Goal: Task Accomplishment & Management: Manage account settings

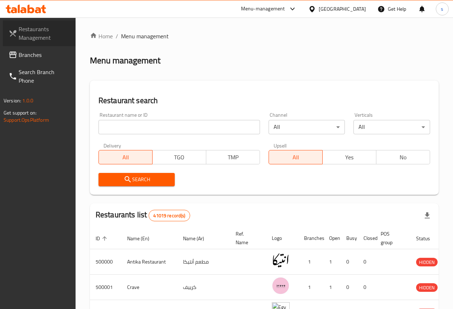
click at [47, 39] on span "Restaurants Management" at bounding box center [44, 33] width 51 height 17
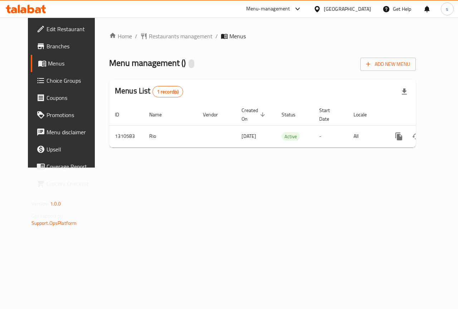
scroll to position [0, 3]
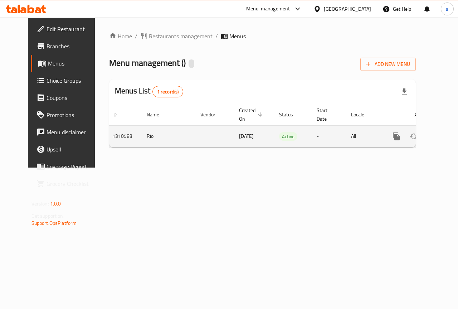
click at [445, 137] on icon "enhanced table" at bounding box center [448, 136] width 6 height 6
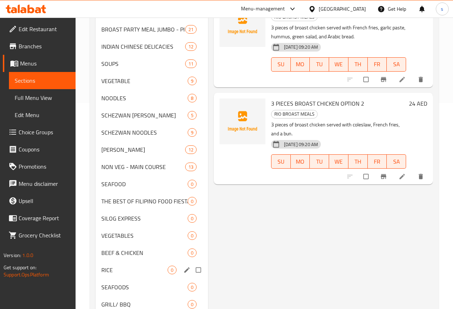
scroll to position [250, 0]
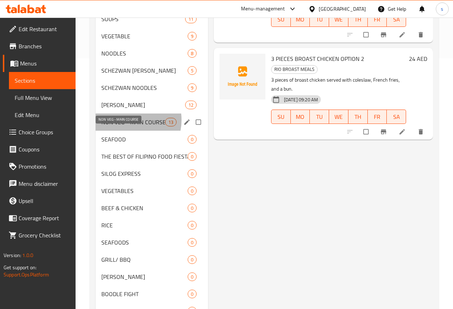
click at [127, 126] on span "NON VEG - MAIN COURSE" at bounding box center [133, 122] width 64 height 9
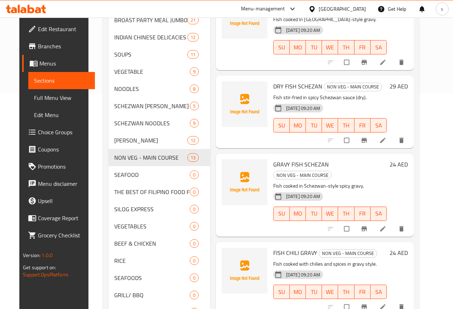
scroll to position [215, 0]
click at [381, 93] on p "Fish stir-fried in spicy Schezwan sauce (dry)." at bounding box center [329, 97] width 113 height 9
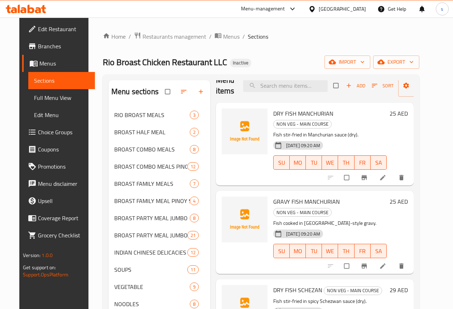
scroll to position [0, 0]
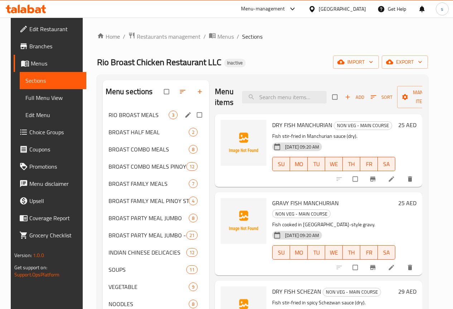
click at [146, 123] on div "RIO BROAST MEALS 3" at bounding box center [156, 114] width 107 height 17
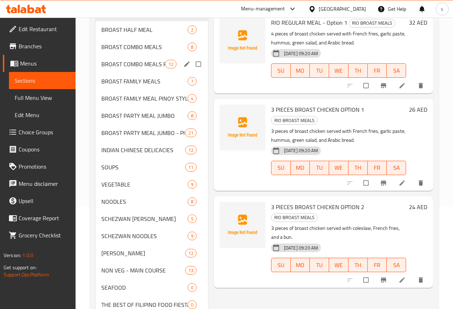
scroll to position [36, 0]
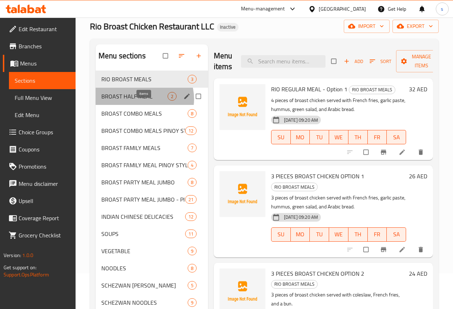
click at [168, 100] on span "2" at bounding box center [172, 96] width 8 height 7
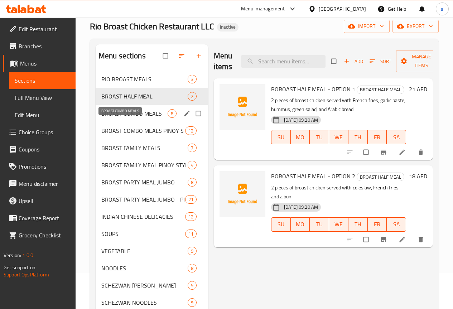
click at [129, 118] on span "BROAST COMBO MEALS" at bounding box center [134, 113] width 66 height 9
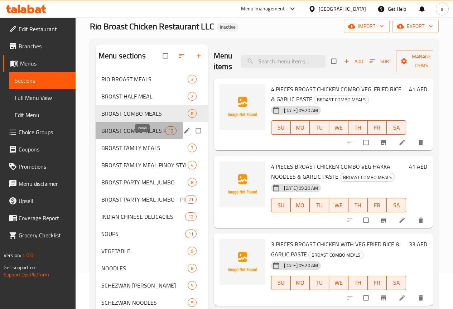
click at [165, 134] on span "12" at bounding box center [170, 130] width 11 height 7
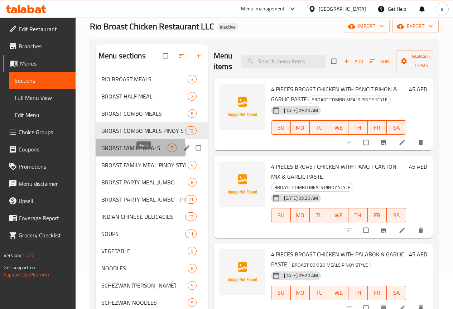
click at [168, 151] on span "7" at bounding box center [172, 148] width 8 height 7
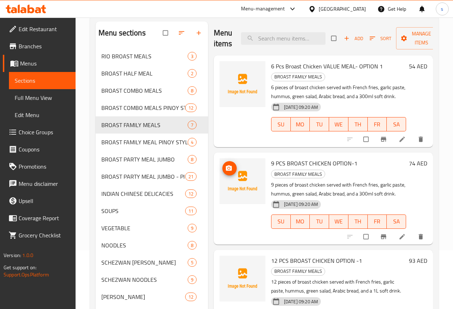
scroll to position [72, 0]
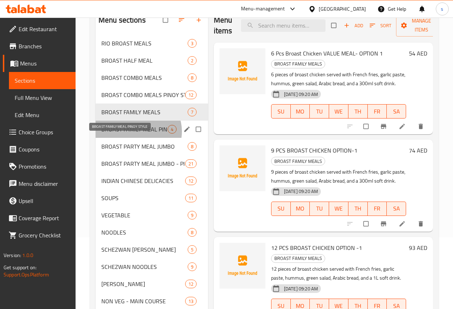
click at [138, 133] on span "BROAST FAMILY MEAL PINOY STYLE" at bounding box center [134, 129] width 66 height 9
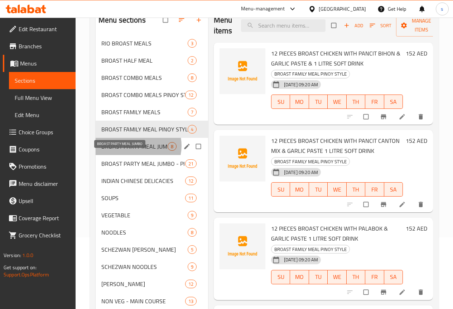
click at [134, 151] on span "BROAST PARTY MEAL JUMBO" at bounding box center [134, 146] width 66 height 9
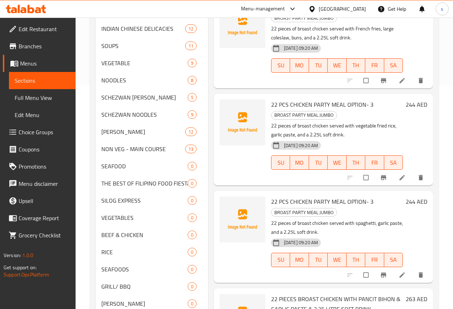
scroll to position [215, 0]
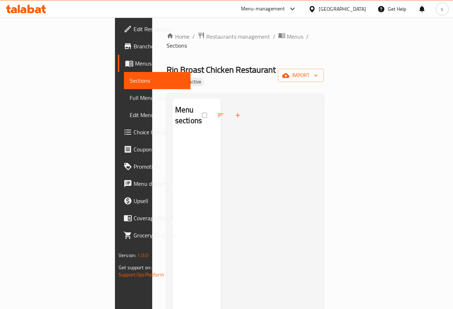
click at [130, 95] on span "Full Menu View" at bounding box center [157, 97] width 55 height 9
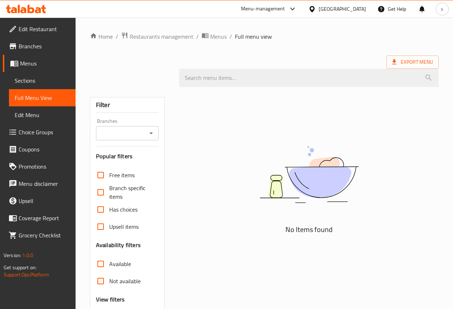
click at [33, 64] on span "Menus" at bounding box center [45, 63] width 50 height 9
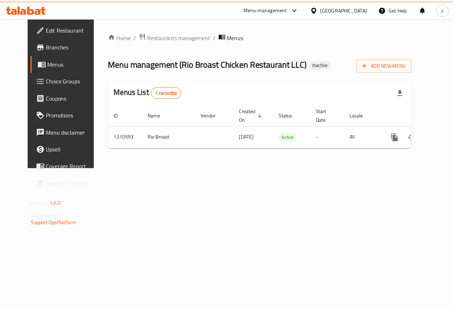
scroll to position [0, 3]
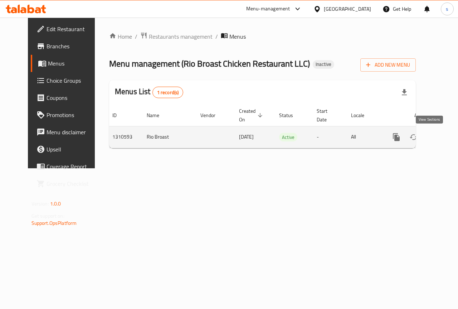
click at [444, 135] on icon "enhanced table" at bounding box center [448, 137] width 9 height 9
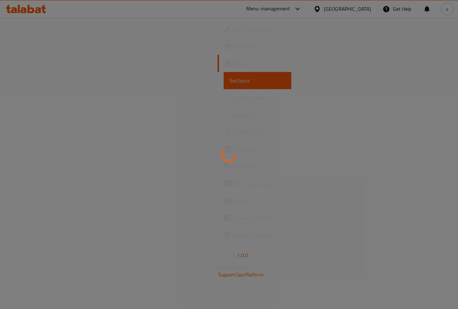
click at [206, 94] on div at bounding box center [229, 154] width 458 height 309
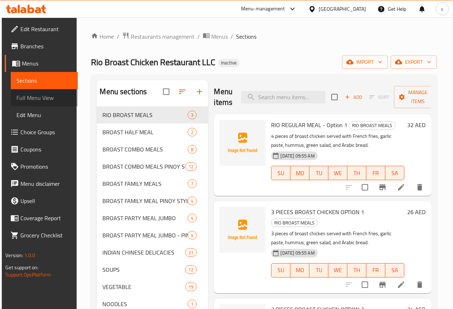
click at [42, 100] on span "Full Menu View" at bounding box center [43, 97] width 55 height 9
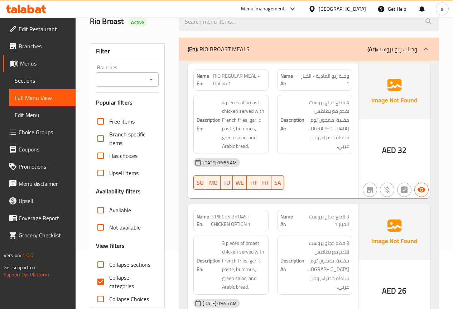
scroll to position [107, 0]
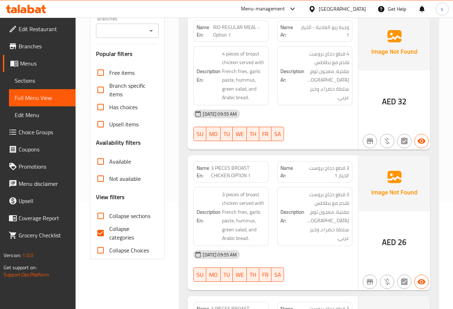
click at [97, 234] on input "Collapse categories" at bounding box center [100, 232] width 17 height 17
checkbox input "false"
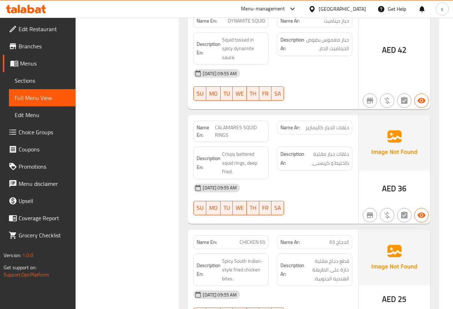
scroll to position [7245, 0]
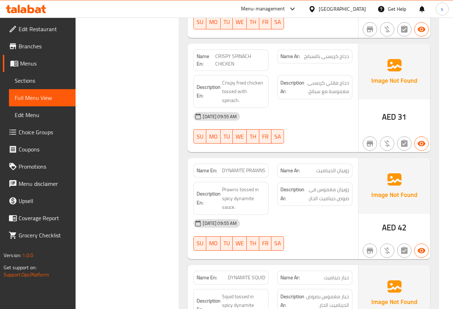
click at [30, 115] on span "Edit Menu" at bounding box center [42, 115] width 55 height 9
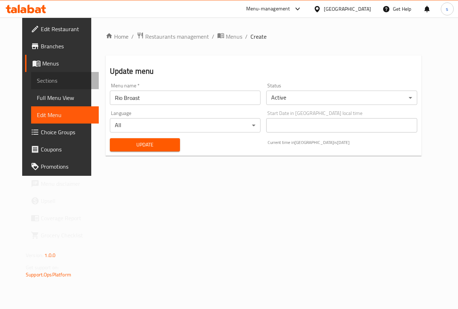
click at [45, 81] on span "Sections" at bounding box center [65, 80] width 56 height 9
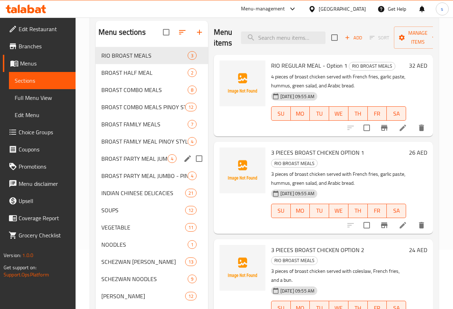
scroll to position [107, 0]
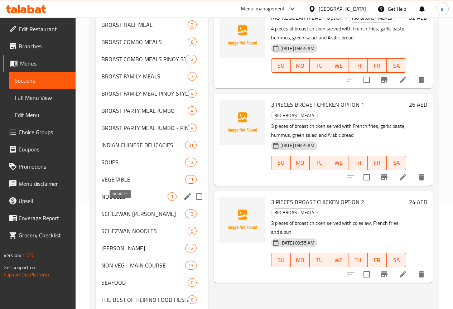
click at [133, 201] on span "NOODLES" at bounding box center [134, 196] width 66 height 9
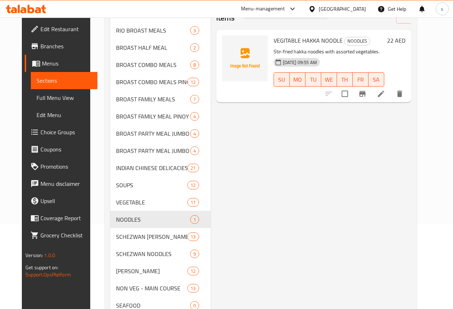
scroll to position [72, 0]
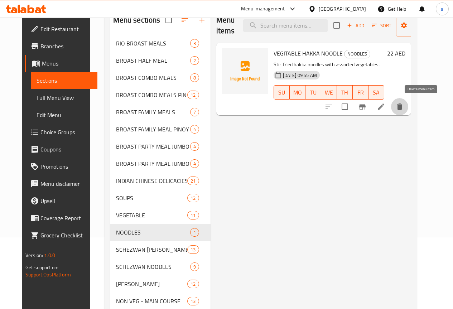
click at [404, 110] on icon "delete" at bounding box center [399, 106] width 9 height 9
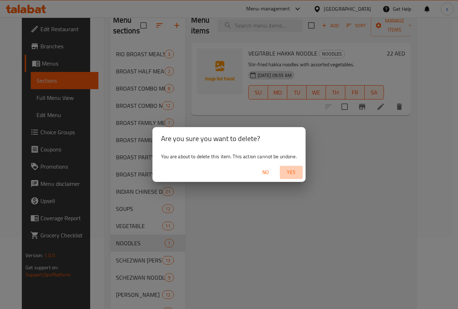
click at [287, 174] on span "Yes" at bounding box center [291, 172] width 17 height 9
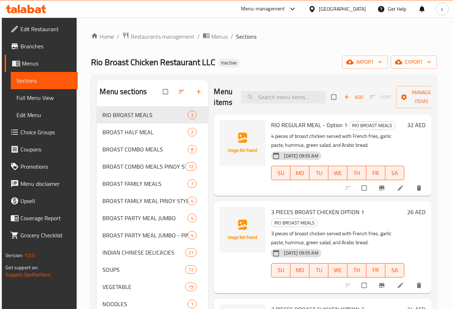
click at [43, 99] on span "Full Menu View" at bounding box center [43, 97] width 55 height 9
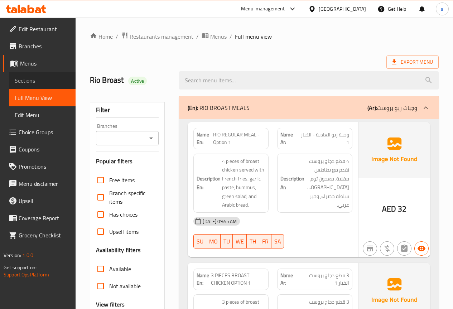
click at [51, 77] on span "Sections" at bounding box center [42, 80] width 55 height 9
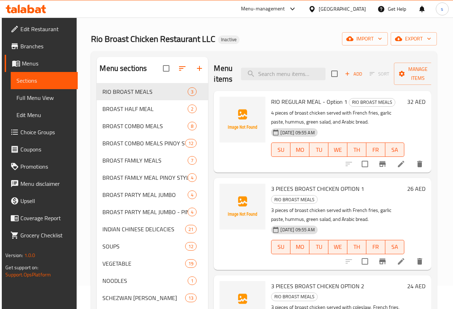
scroll to position [36, 0]
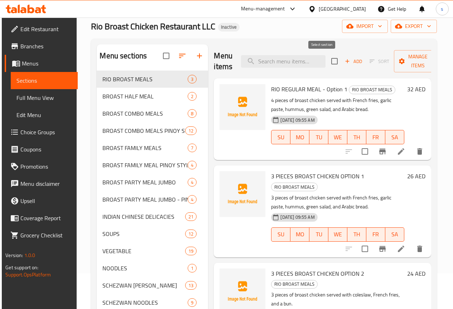
click at [327, 64] on input "checkbox" at bounding box center [334, 61] width 15 height 15
checkbox input "true"
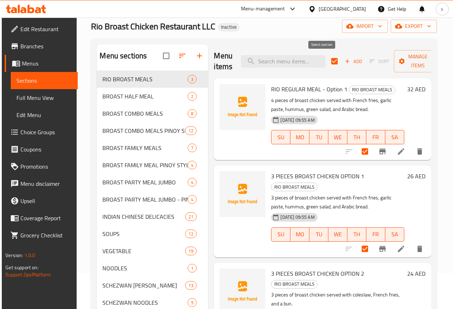
click at [327, 64] on input "checkbox" at bounding box center [334, 61] width 15 height 15
checkbox input "false"
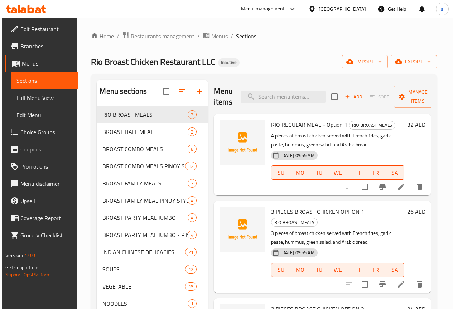
scroll to position [0, 0]
click at [432, 97] on icon "button" at bounding box center [434, 97] width 4 height 2
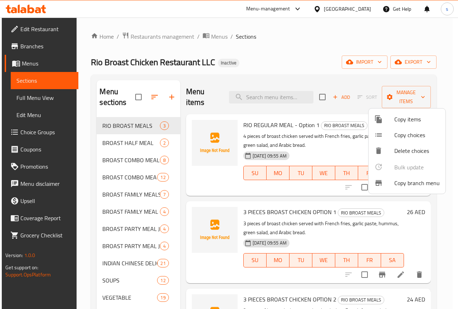
click at [439, 92] on div at bounding box center [229, 154] width 458 height 309
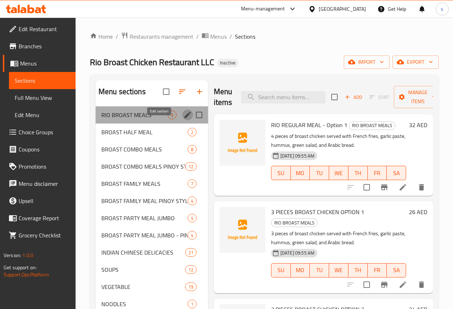
click at [183, 119] on icon "edit" at bounding box center [187, 115] width 9 height 9
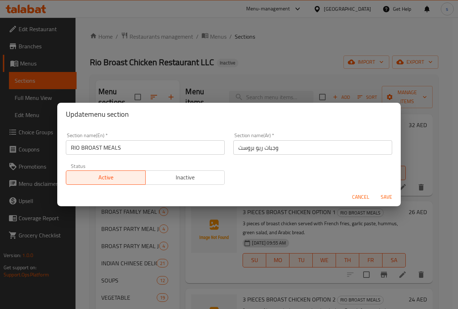
click at [234, 64] on div "Update menu section Section name(En)   * RIO BROAST MEALS Section name(En) * Se…" at bounding box center [229, 154] width 458 height 309
click at [297, 88] on div "Update menu section Section name(En)   * RIO BROAST MEALS Section name(En) * Se…" at bounding box center [229, 154] width 458 height 309
click at [360, 199] on span "Cancel" at bounding box center [360, 197] width 17 height 9
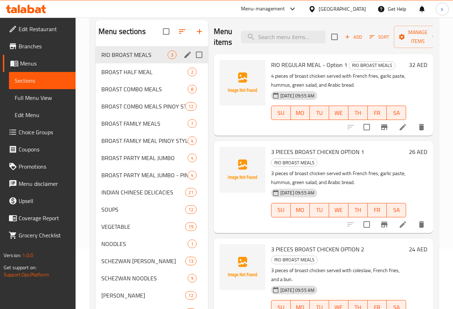
scroll to position [72, 0]
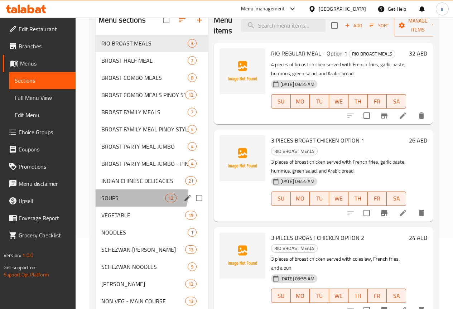
click at [141, 204] on div "SOUPS 12" at bounding box center [152, 197] width 112 height 17
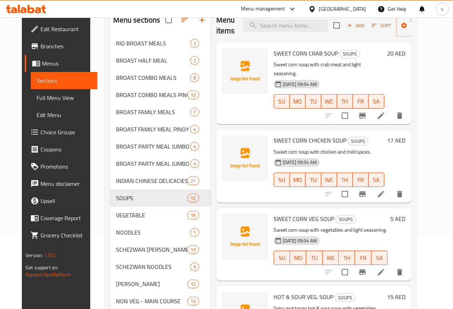
click at [371, 135] on h6 "SWEET CORN CHICKEN SOUP SOUPS" at bounding box center [328, 140] width 111 height 10
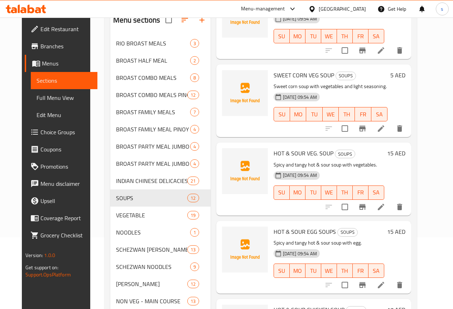
scroll to position [171, 0]
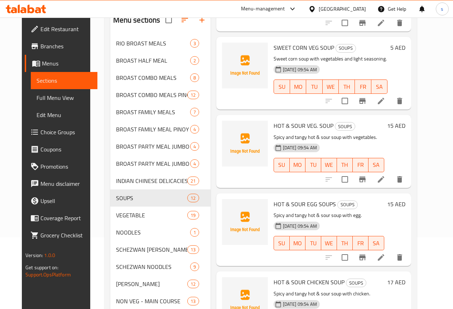
click at [273, 199] on span "HOT & SOUR EGG SOUPS" at bounding box center [304, 204] width 62 height 11
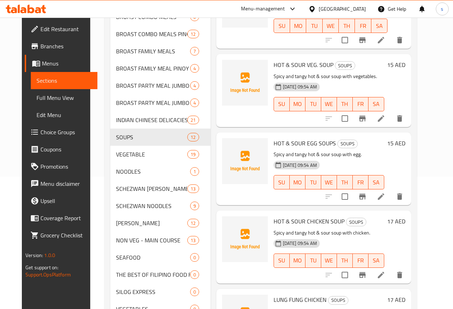
scroll to position [143, 0]
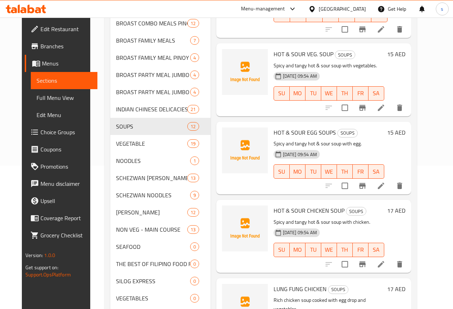
click at [292, 205] on span "HOT & SOUR CHICKEN SOUP" at bounding box center [308, 210] width 71 height 11
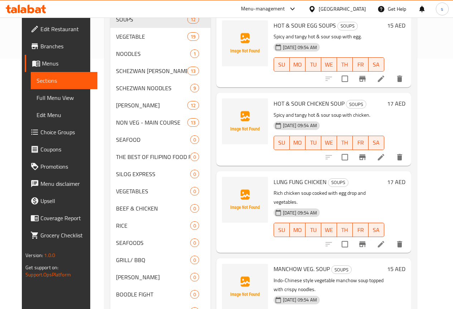
scroll to position [250, 0]
click at [273, 177] on span "LUNG FUNG CHICKEN" at bounding box center [299, 181] width 53 height 11
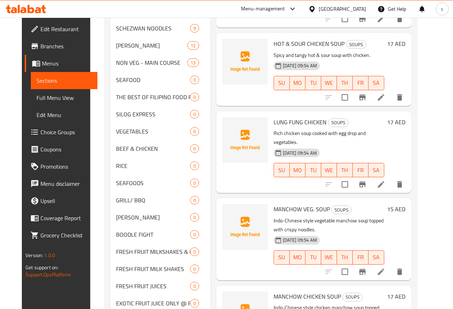
scroll to position [322, 0]
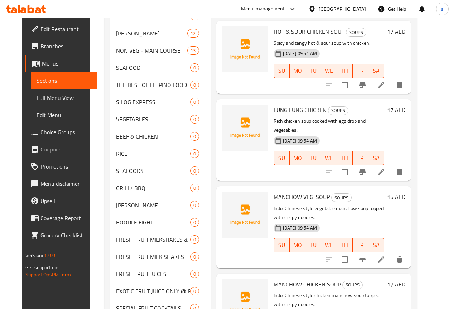
click at [273, 191] on span "MANCHOW VEG. SOUP" at bounding box center [301, 196] width 56 height 11
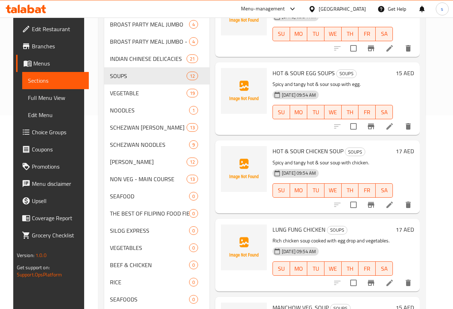
scroll to position [193, 0]
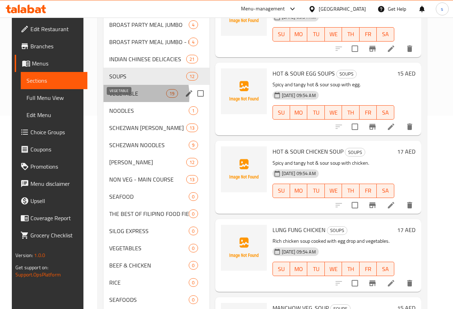
click at [117, 98] on span "VEGETABLE" at bounding box center [137, 93] width 57 height 9
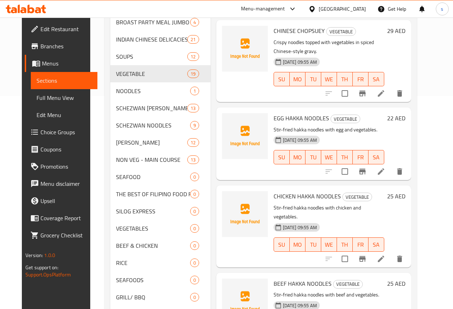
scroll to position [215, 0]
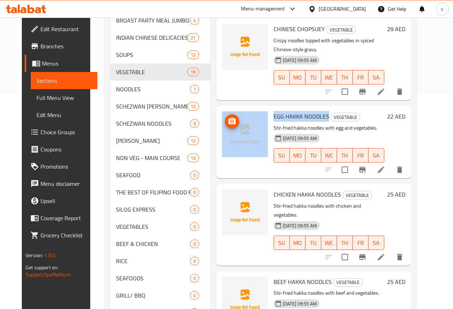
drag, startPoint x: 297, startPoint y: 40, endPoint x: 235, endPoint y: 44, distance: 62.4
click at [235, 108] on div "EGG HAKKA NOODLES VEGETABLE Stir-fried hakka noodles with egg and vegetables. 0…" at bounding box center [313, 141] width 189 height 67
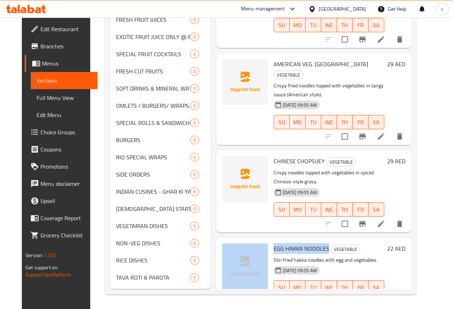
scroll to position [235, 0]
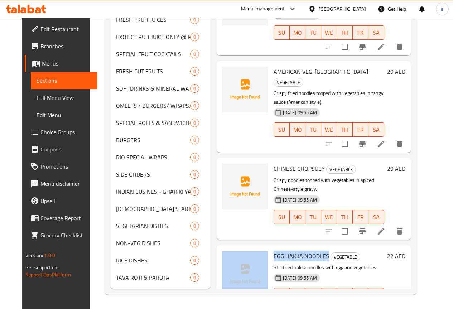
click at [273, 250] on span "EGG HAKKA NOODLES" at bounding box center [300, 255] width 55 height 11
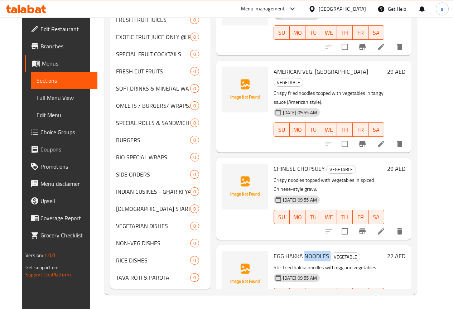
click at [273, 250] on span "EGG HAKKA NOODLES" at bounding box center [300, 255] width 55 height 11
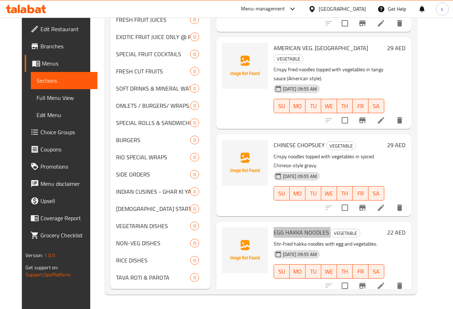
scroll to position [271, 0]
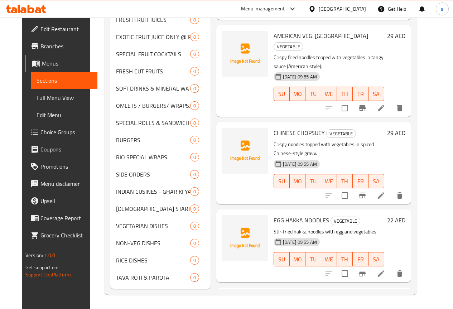
click at [281, 293] on span "CHICKEN HAKKA NOODLES" at bounding box center [306, 298] width 67 height 11
copy h6 "CHICKEN HAKKA NOODLES"
click at [273, 215] on span "EGG HAKKA NOODLES" at bounding box center [300, 220] width 55 height 11
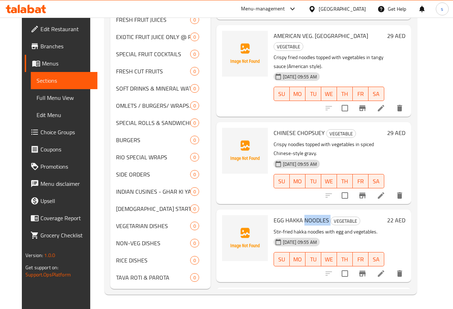
click at [273, 215] on span "EGG HAKKA NOODLES" at bounding box center [300, 220] width 55 height 11
copy h6 "EGG HAKKA NOODLES"
click at [342, 227] on p "Stir-fried hakka noodles with egg and vegetables." at bounding box center [328, 231] width 111 height 9
drag, startPoint x: 347, startPoint y: 147, endPoint x: 242, endPoint y: 146, distance: 104.9
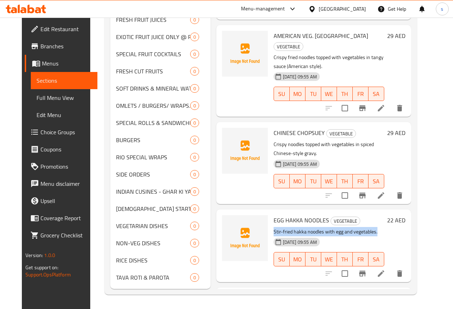
click at [271, 212] on div "EGG HAKKA NOODLES VEGETABLE Stir-fried hakka noodles with egg and vegetables. 0…" at bounding box center [329, 245] width 116 height 67
copy p "Stir-fried hakka noodles with egg and vegetables."
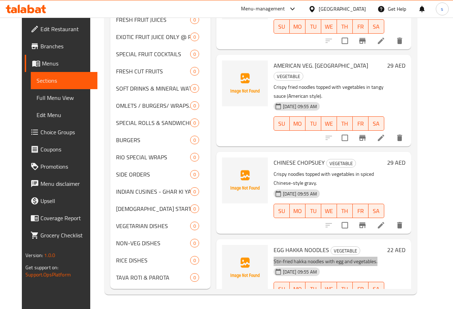
scroll to position [235, 0]
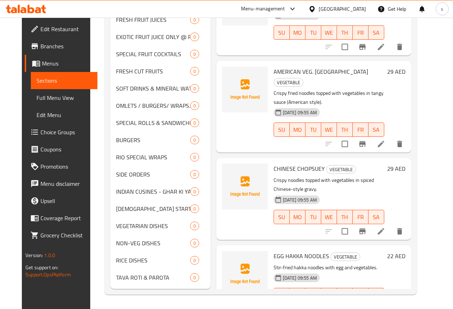
click at [273, 163] on span "CHINESE CHOPSUEY" at bounding box center [298, 168] width 51 height 11
copy h6 "CHINESE CHOPSUEY"
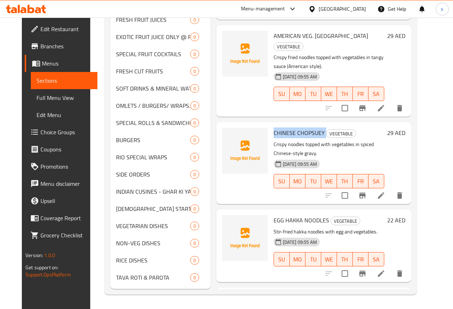
scroll to position [307, 0]
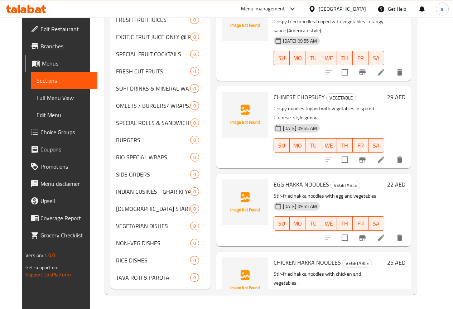
click at [273, 179] on span "EGG HAKKA NOODLES" at bounding box center [300, 184] width 55 height 11
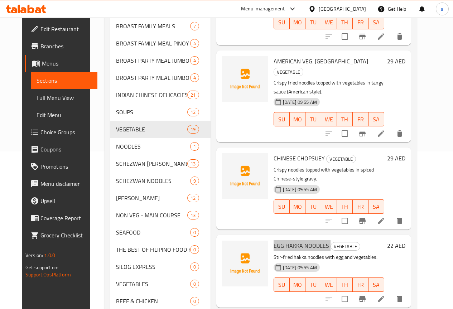
scroll to position [665, 0]
click at [408, 290] on button "delete" at bounding box center [399, 298] width 17 height 17
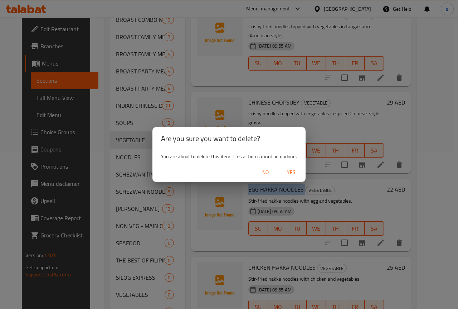
click at [293, 174] on span "Yes" at bounding box center [291, 172] width 17 height 9
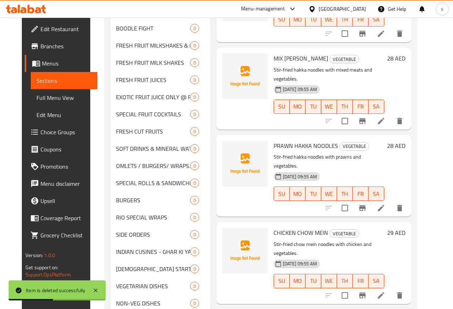
scroll to position [587, 0]
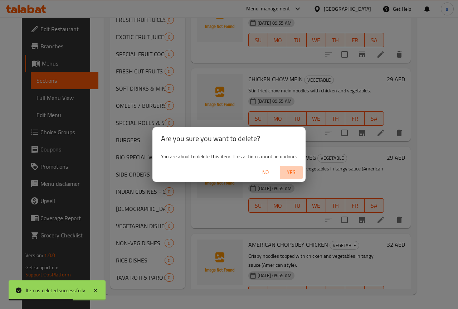
click at [291, 170] on span "Yes" at bounding box center [291, 172] width 17 height 9
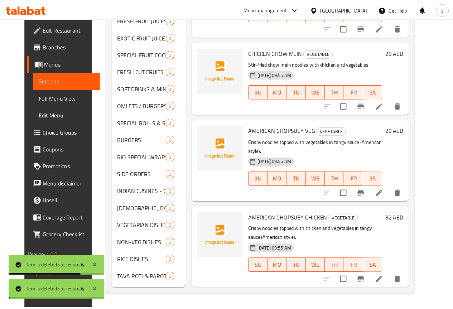
scroll to position [658, 0]
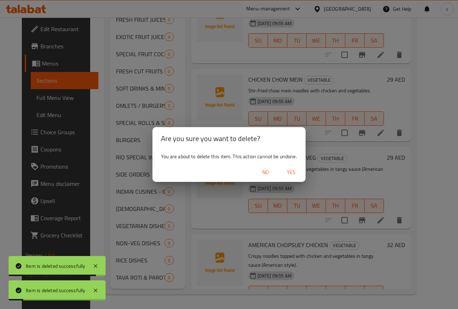
click at [293, 169] on span "Yes" at bounding box center [291, 172] width 17 height 9
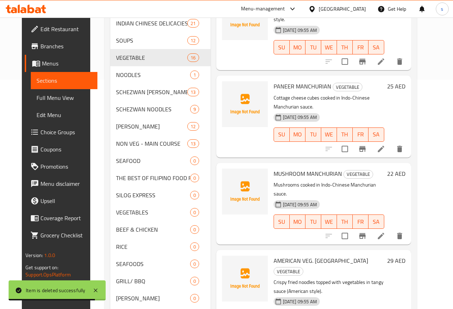
scroll to position [493, 0]
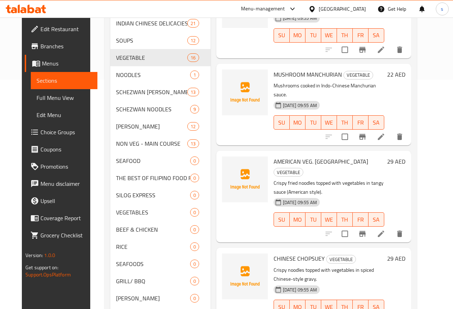
click at [431, 121] on div "Home / Restaurants management / Menus / Sections Rio Broast Chicken Restaurant …" at bounding box center [260, 222] width 341 height 867
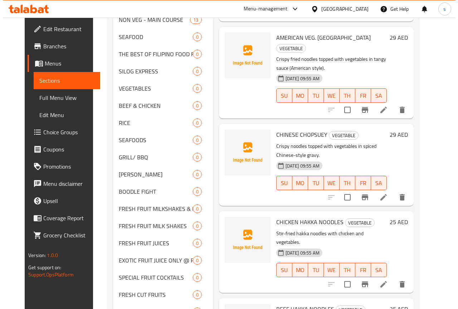
scroll to position [408, 0]
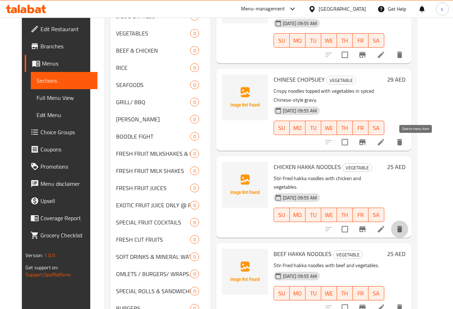
click at [402, 226] on icon "delete" at bounding box center [399, 229] width 5 height 6
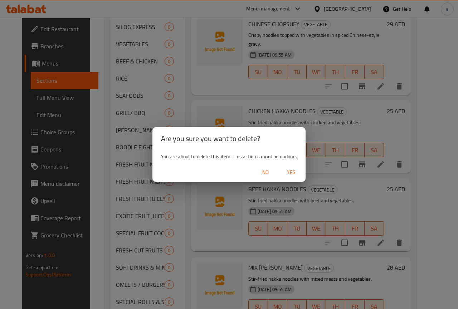
click at [291, 174] on span "Yes" at bounding box center [291, 172] width 17 height 9
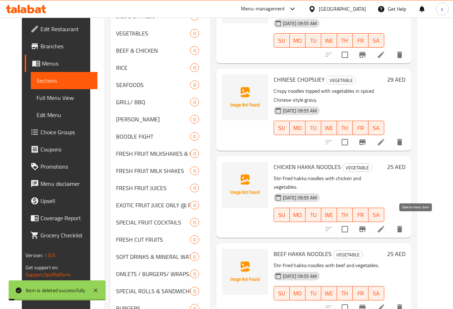
click at [402, 304] on icon "delete" at bounding box center [399, 307] width 5 height 6
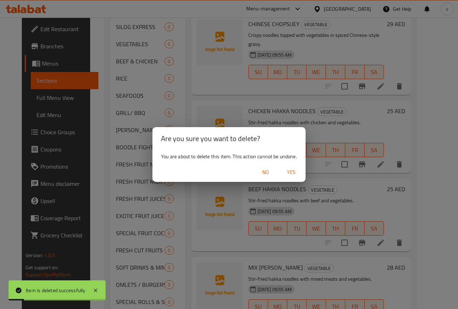
click at [284, 170] on span "Yes" at bounding box center [291, 172] width 17 height 9
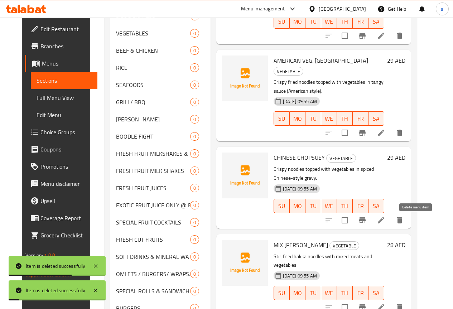
scroll to position [336, 0]
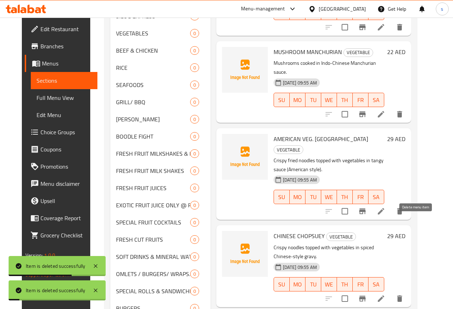
click at [404, 294] on icon "delete" at bounding box center [399, 298] width 9 height 9
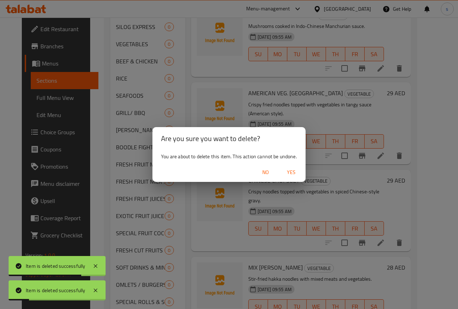
click at [326, 235] on div "Are you sure you want to delete? You are about to delete this item. This action…" at bounding box center [229, 154] width 458 height 309
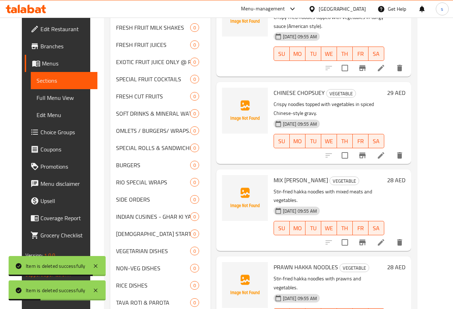
scroll to position [587, 0]
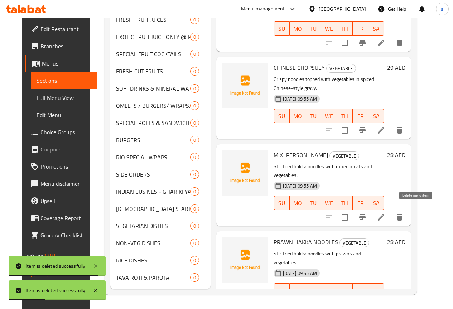
click at [408, 296] on button "delete" at bounding box center [399, 304] width 17 height 17
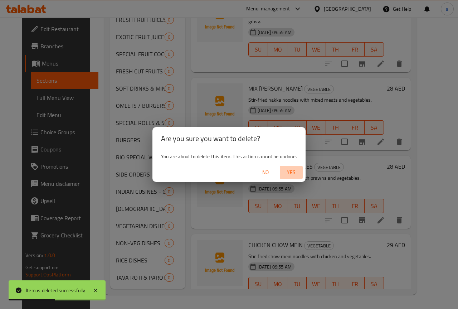
click at [292, 175] on span "Yes" at bounding box center [291, 172] width 17 height 9
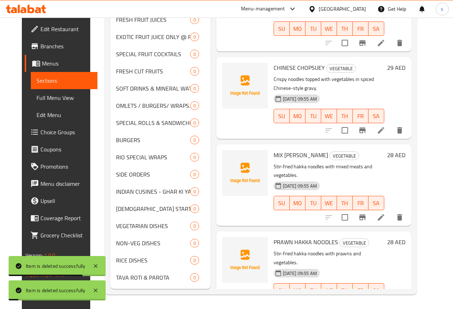
click at [402, 301] on icon "delete" at bounding box center [399, 304] width 5 height 6
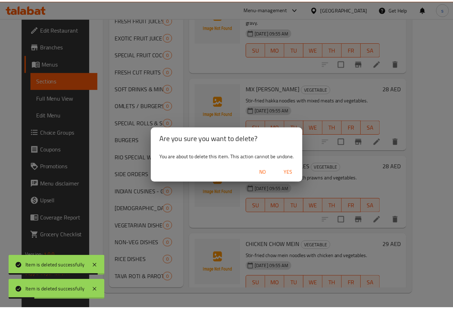
scroll to position [258, 0]
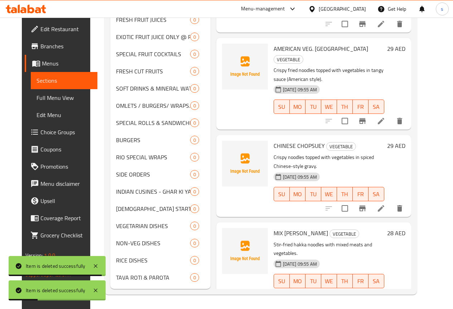
click at [295, 259] on div "09-09-2025 09:55 AM" at bounding box center [296, 263] width 46 height 9
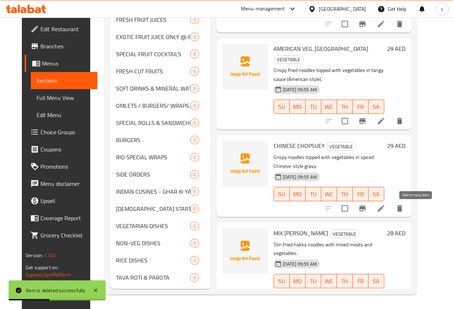
click at [408, 287] on button "delete" at bounding box center [399, 295] width 17 height 17
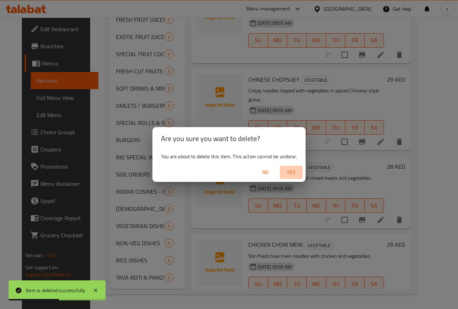
click at [292, 171] on span "Yes" at bounding box center [291, 172] width 17 height 9
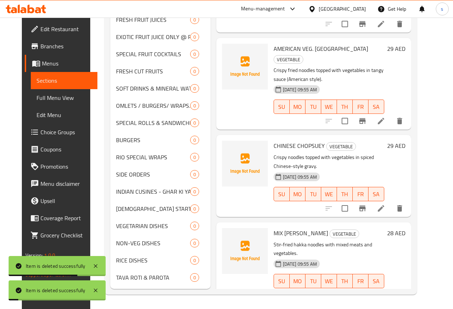
scroll to position [180, 0]
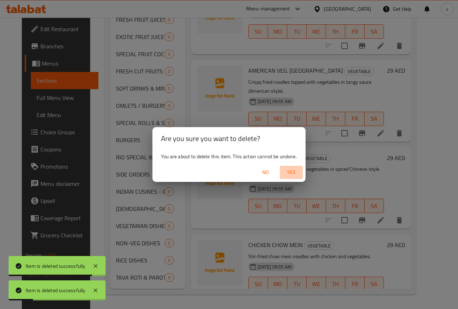
click at [294, 170] on span "Yes" at bounding box center [291, 172] width 17 height 9
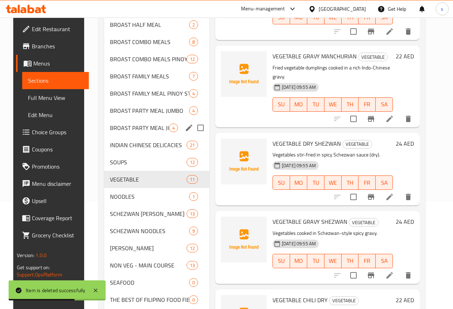
scroll to position [102, 0]
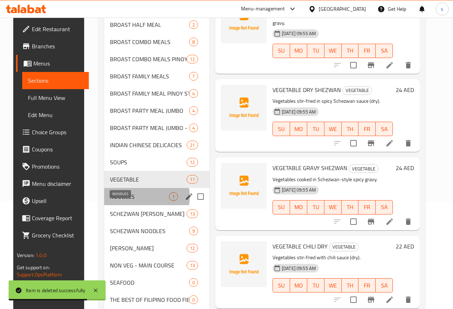
click at [128, 201] on span "NOODLES" at bounding box center [139, 196] width 59 height 9
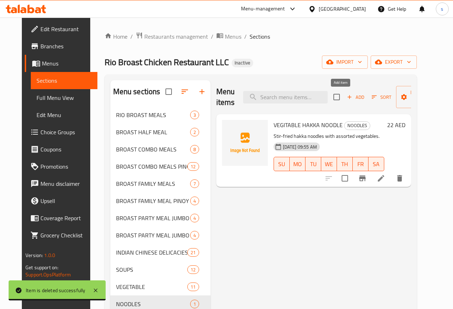
click at [346, 96] on span "Add" at bounding box center [355, 97] width 19 height 8
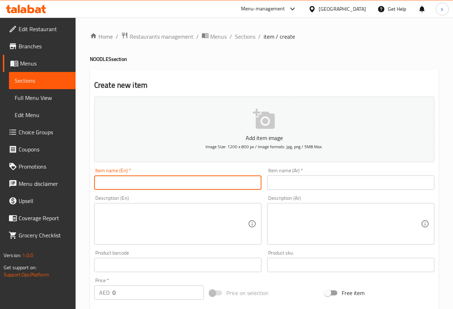
click at [119, 180] on input "text" at bounding box center [177, 182] width 167 height 14
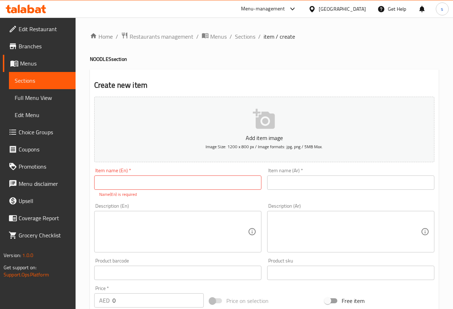
drag, startPoint x: 238, startPoint y: 193, endPoint x: 238, endPoint y: 188, distance: 5.0
click at [238, 193] on p "Name(En) is required" at bounding box center [177, 194] width 157 height 6
click at [238, 188] on input "text" at bounding box center [177, 182] width 167 height 14
paste input "VEGITABLE HAKKA NOODLE"
type input "VEGITABLE HAKKA NOODLE"
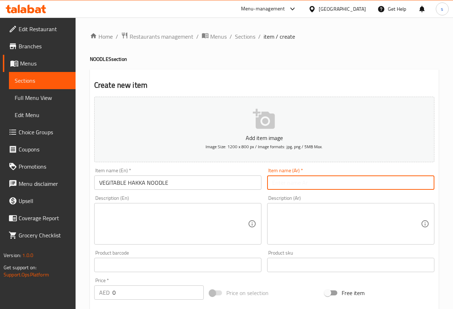
click at [346, 183] on input "text" at bounding box center [350, 182] width 167 height 14
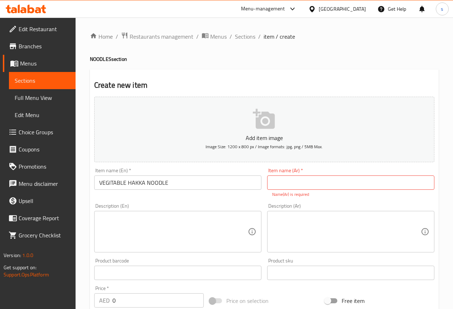
click at [375, 189] on input "text" at bounding box center [350, 182] width 167 height 14
paste input "نودلز هاكا بالخضار"
type input "نودلز هاكا بالخضار"
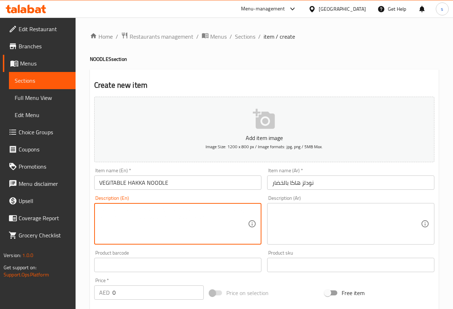
click at [227, 223] on textarea at bounding box center [173, 224] width 149 height 34
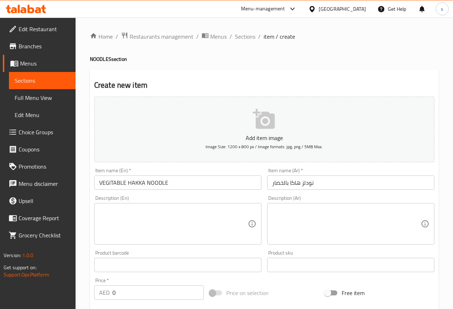
click at [223, 223] on textarea at bounding box center [173, 224] width 149 height 34
paste textarea "Stir-fried hakka noodles with assorted vegetables."
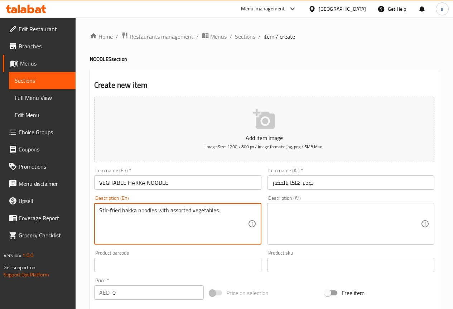
type textarea "Stir-fried hakka noodles with assorted vegetables."
click at [350, 227] on textarea at bounding box center [346, 224] width 149 height 34
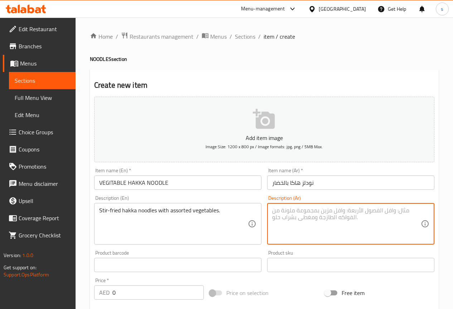
click at [317, 227] on textarea at bounding box center [346, 224] width 149 height 34
paste textarea "نودلز هاكا مقلية مع خضروات متنوعة."
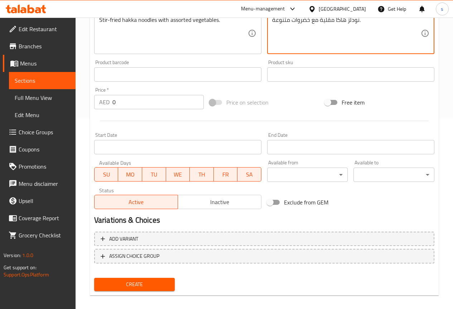
scroll to position [197, 0]
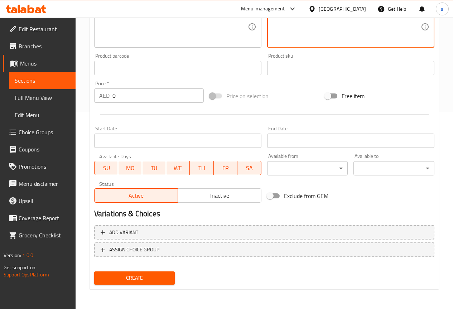
type textarea "نودلز هاكا مقلية مع خضروات متنوعة."
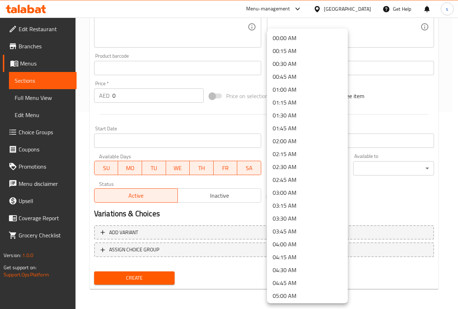
click at [230, 218] on div at bounding box center [229, 154] width 458 height 309
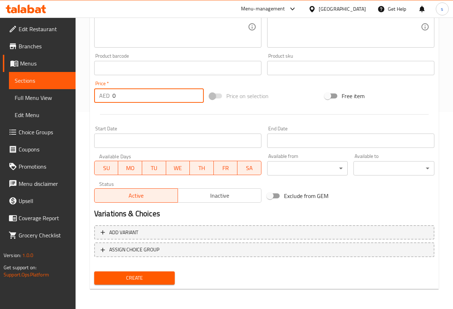
drag, startPoint x: 152, startPoint y: 94, endPoint x: 105, endPoint y: 97, distance: 47.0
click at [105, 97] on div "AED 0 Price *" at bounding box center [149, 95] width 110 height 14
paste input "22"
type input "22"
click at [161, 281] on span "Create" at bounding box center [134, 277] width 69 height 9
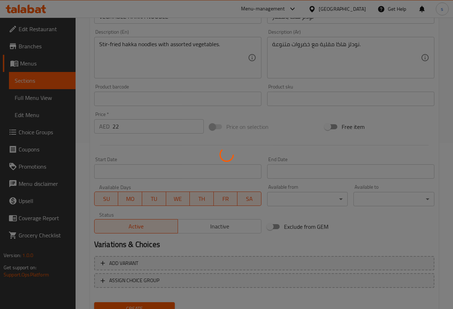
type input "0"
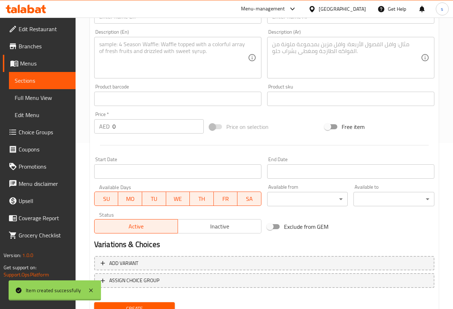
scroll to position [89, 0]
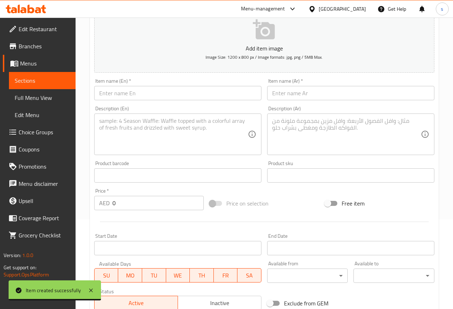
click at [215, 94] on input "text" at bounding box center [177, 93] width 167 height 14
paste input "EGG HAKKA NOODLES"
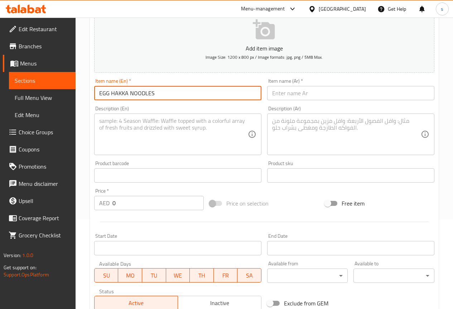
type input "EGG HAKKA NOODLES"
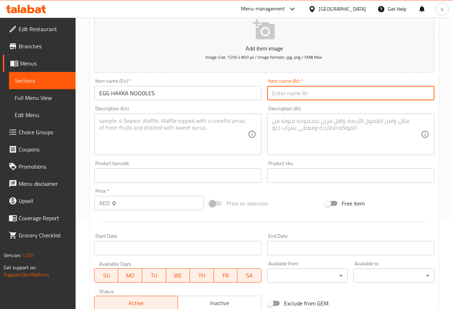
click at [309, 98] on input "text" at bounding box center [350, 93] width 167 height 14
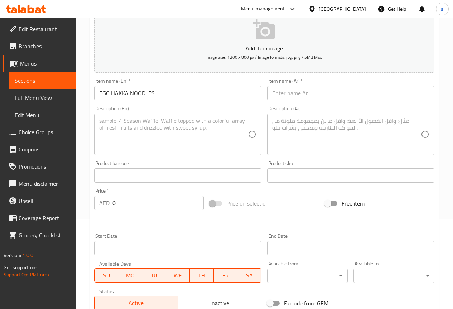
click at [323, 89] on input "text" at bounding box center [350, 93] width 167 height 14
paste input "نودلز هاكا بالبيض"
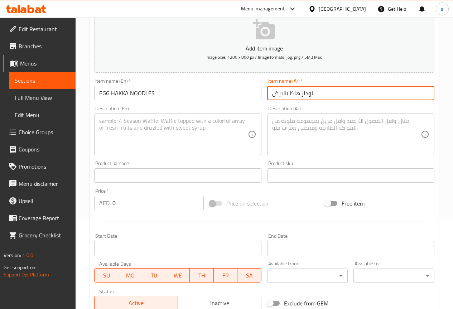
type input "نودلز هاكا بالبيض"
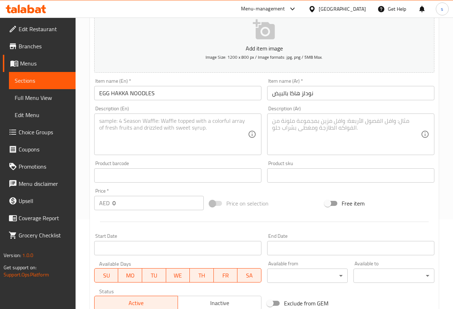
click at [219, 132] on textarea at bounding box center [173, 134] width 149 height 34
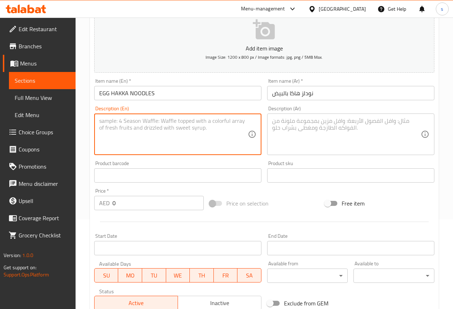
paste textarea "Stir-fried hakka noodles with egg and vegetables."
type textarea "Stir-fried hakka noodles with egg and vegetables."
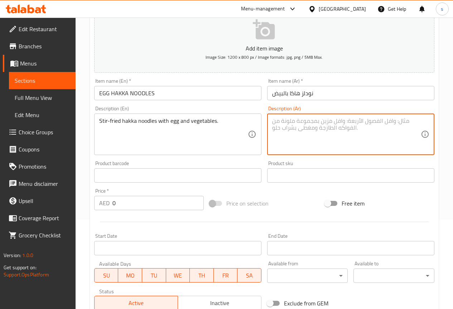
click at [370, 121] on textarea at bounding box center [346, 134] width 149 height 34
paste textarea "نودلز هاكا مقلية مع البيض والخضروات."
type textarea "نودلز هاكا مقلية مع البيض والخضروات."
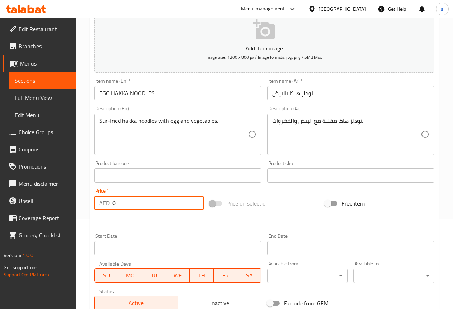
click at [150, 201] on input "0" at bounding box center [157, 203] width 91 height 14
click at [116, 203] on input "0" at bounding box center [157, 203] width 91 height 14
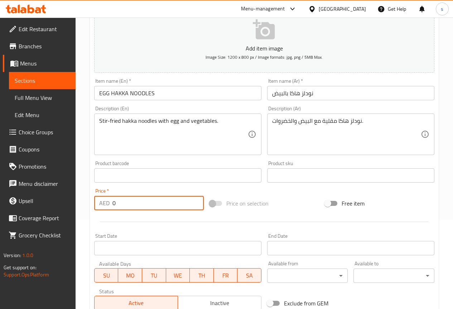
click at [116, 203] on input "0" at bounding box center [157, 203] width 91 height 14
paste input "22"
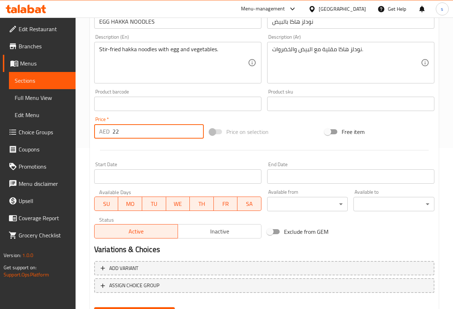
scroll to position [197, 0]
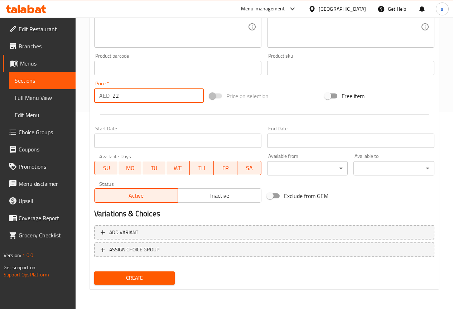
type input "22"
click at [142, 277] on span "Create" at bounding box center [134, 277] width 69 height 9
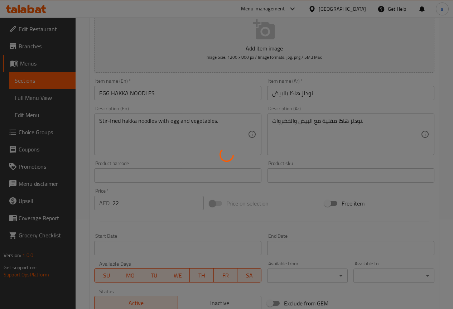
type input "0"
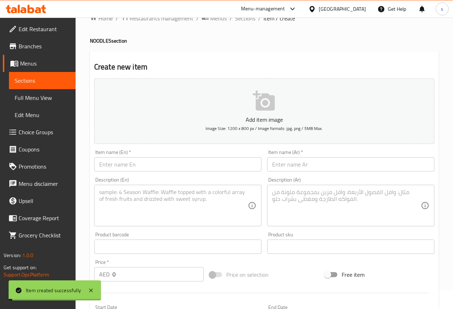
scroll to position [18, 0]
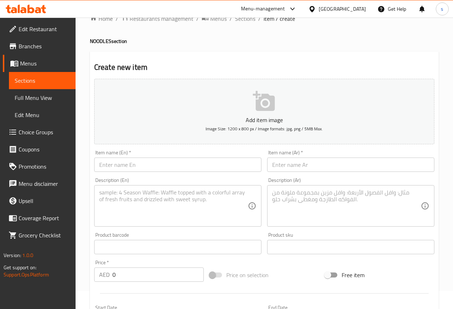
click at [229, 160] on input "text" at bounding box center [177, 164] width 167 height 14
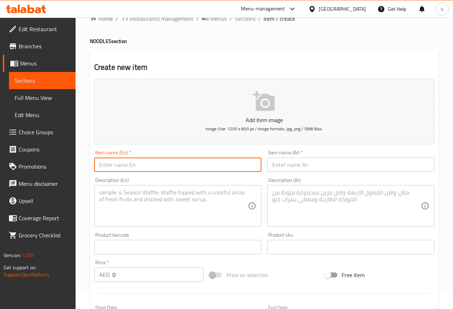
paste input "CHICKEN HAKKA NOODLES"
type input "CHICKEN HAKKA NOODLES"
click at [306, 172] on div "Item name (Ar)   * Item name (Ar) *" at bounding box center [350, 161] width 173 height 28
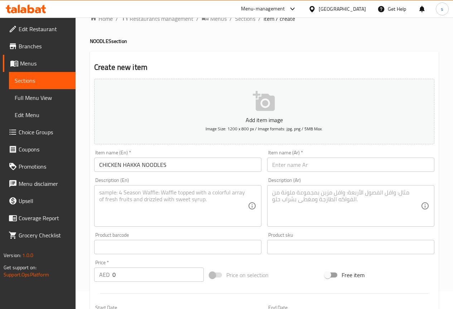
click at [312, 164] on input "text" at bounding box center [350, 164] width 167 height 14
click at [355, 164] on input "text" at bounding box center [350, 164] width 167 height 14
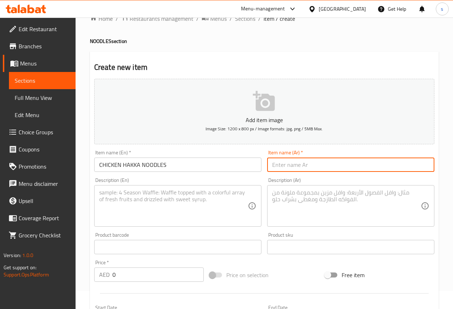
paste input "نودلز دجاج هاكا"
type input "نودلز دجاج هاكا"
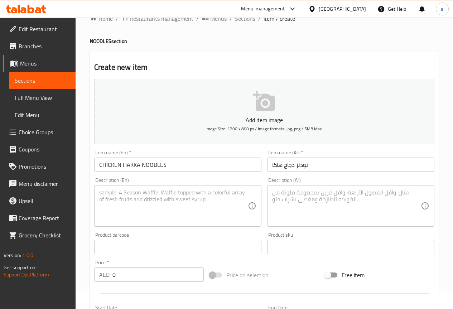
click at [221, 201] on textarea at bounding box center [173, 206] width 149 height 34
paste textarea "Stir-fried hakka noodles with chicken and vegetables."
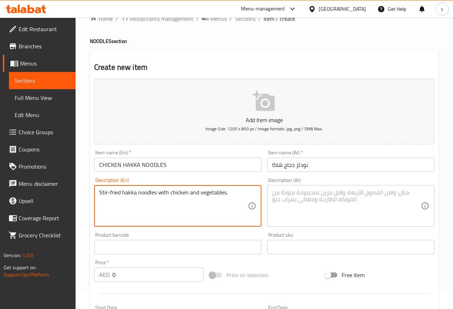
type textarea "Stir-fried hakka noodles with chicken and vegetables."
click at [316, 195] on textarea at bounding box center [346, 206] width 149 height 34
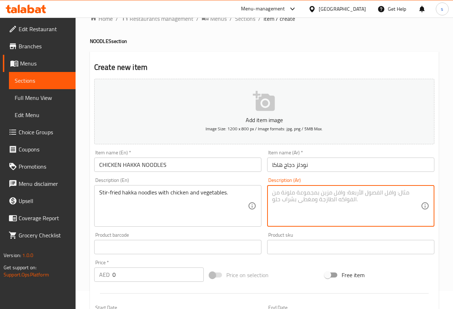
click at [317, 199] on textarea at bounding box center [346, 206] width 149 height 34
paste textarea "نودلز هاكا مقلية مع الدجاج والخضروات."
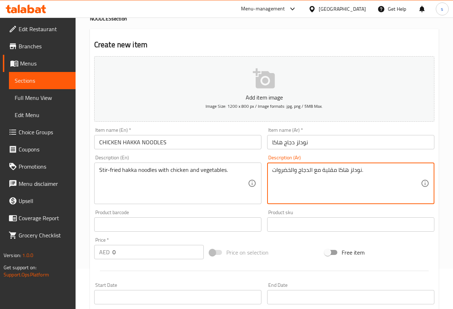
scroll to position [89, 0]
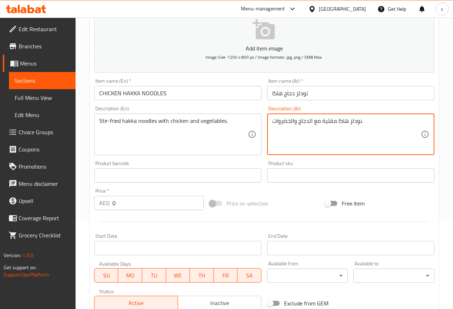
type textarea "نودلز هاكا مقلية مع الدجاج والخضروات."
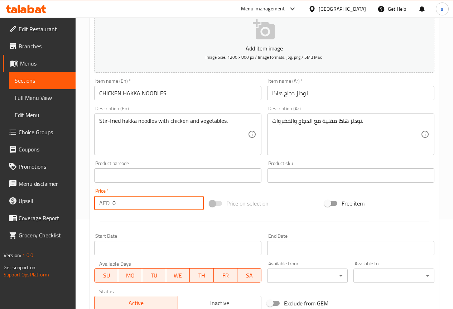
drag, startPoint x: 124, startPoint y: 201, endPoint x: 105, endPoint y: 199, distance: 19.4
click at [105, 199] on div "AED 0 Price *" at bounding box center [149, 203] width 110 height 14
paste input "25"
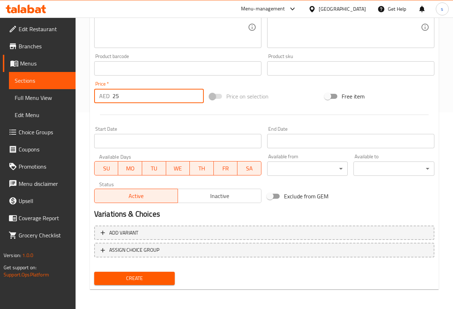
scroll to position [197, 0]
type input "25"
click at [154, 278] on span "Create" at bounding box center [134, 277] width 69 height 9
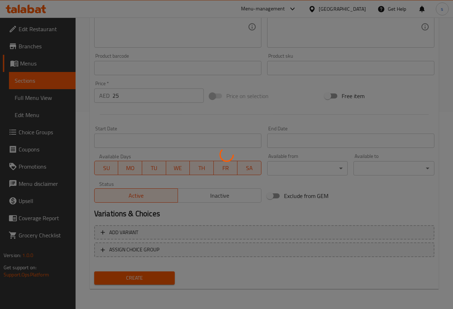
type input "0"
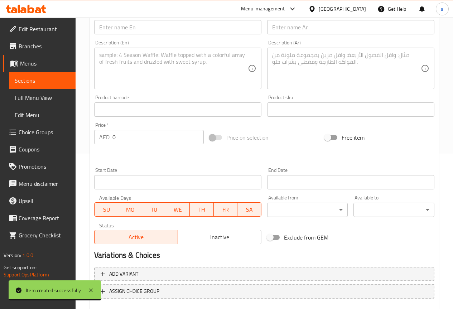
scroll to position [89, 0]
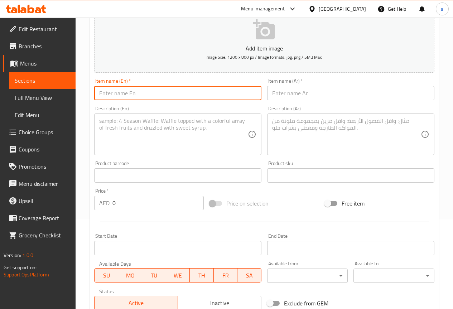
click at [156, 98] on input "text" at bounding box center [177, 93] width 167 height 14
paste input "BEEF HAKKA NOODLES"
type input "BEEF HAKKA NOODLES"
click at [295, 88] on input "text" at bounding box center [350, 93] width 167 height 14
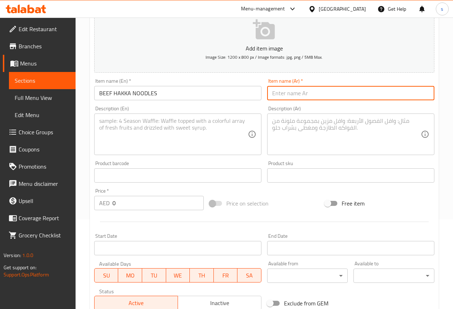
click at [295, 93] on input "text" at bounding box center [350, 93] width 167 height 14
paste input "نودلز لحم بقري هاكا"
type input "نودلز لحم بقري هاكا"
click at [334, 119] on textarea at bounding box center [346, 134] width 149 height 34
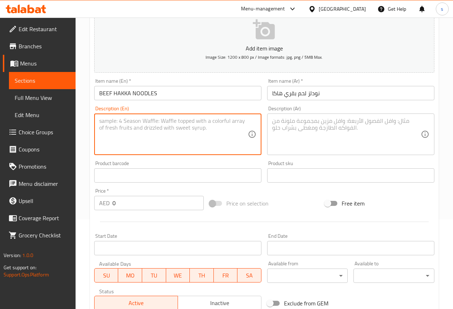
click at [193, 132] on textarea at bounding box center [173, 134] width 149 height 34
paste textarea "Stir-fried hakka noodles with beef and vegetables."
type textarea "Stir-fried hakka noodles with beef and vegetables."
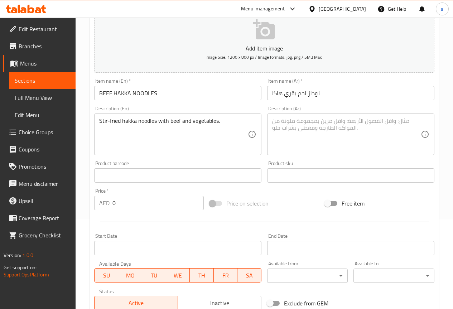
click at [287, 130] on textarea at bounding box center [346, 134] width 149 height 34
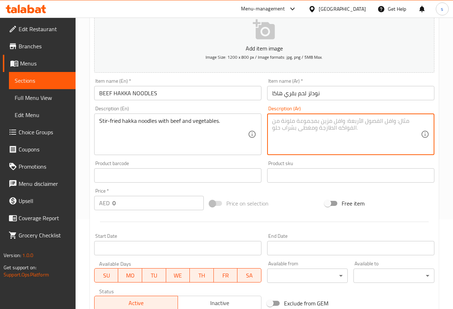
paste textarea "نودلز هاكا مقلية مع لحم بقري وخضروات."
type textarea "نودلز هاكا مقلية مع لحم بقري وخضروات."
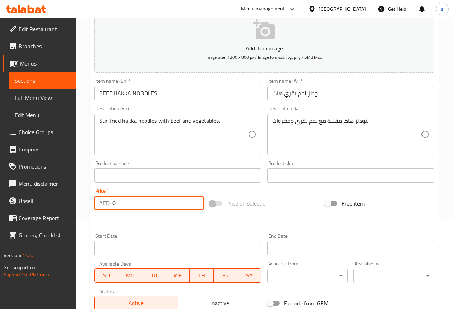
drag, startPoint x: 125, startPoint y: 204, endPoint x: 108, endPoint y: 207, distance: 17.0
click at [108, 207] on div "AED 0 Price *" at bounding box center [149, 203] width 110 height 14
paste input "25"
type input "25"
click at [151, 231] on div "Start Date Start Date" at bounding box center [177, 244] width 173 height 28
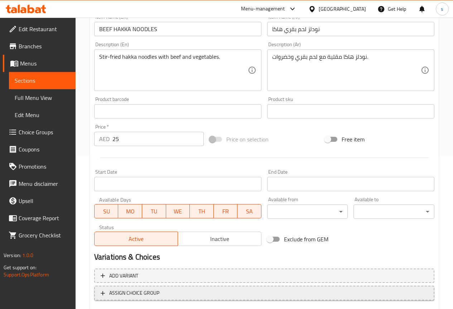
scroll to position [197, 0]
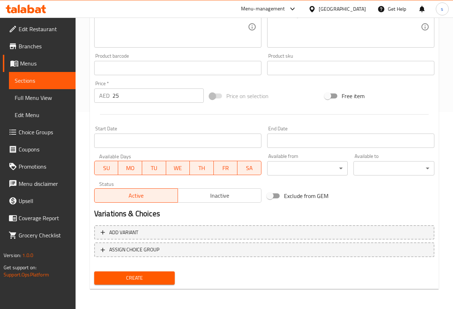
click at [146, 273] on span "Create" at bounding box center [134, 277] width 69 height 9
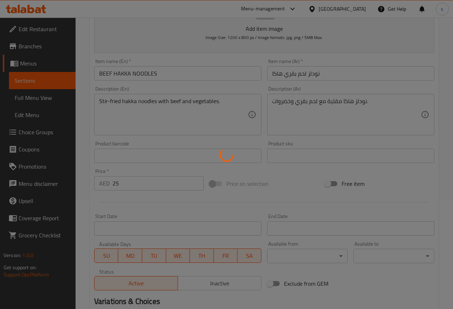
type input "0"
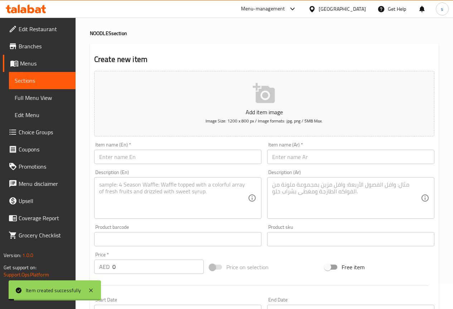
scroll to position [18, 0]
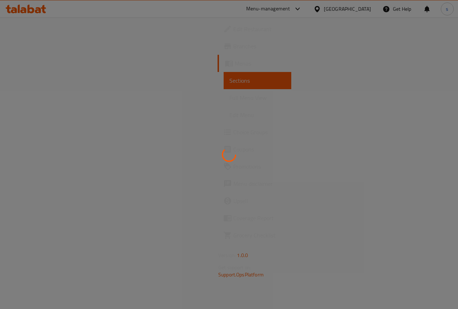
click at [181, 139] on div at bounding box center [229, 154] width 458 height 309
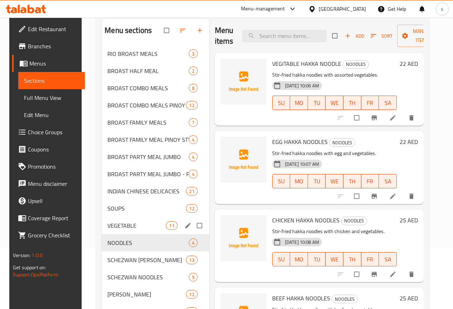
scroll to position [72, 0]
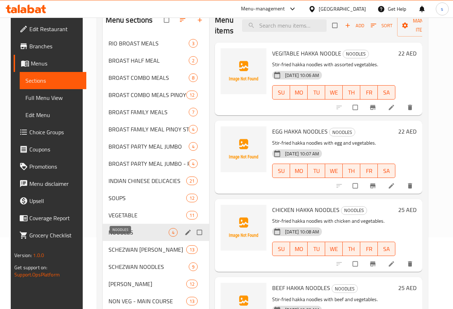
click at [116, 237] on span "NOODLES" at bounding box center [138, 232] width 60 height 9
click at [125, 237] on span "NOODLES" at bounding box center [138, 232] width 60 height 9
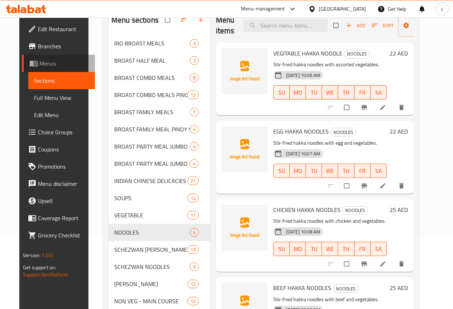
click at [39, 62] on span "Menus" at bounding box center [64, 63] width 50 height 9
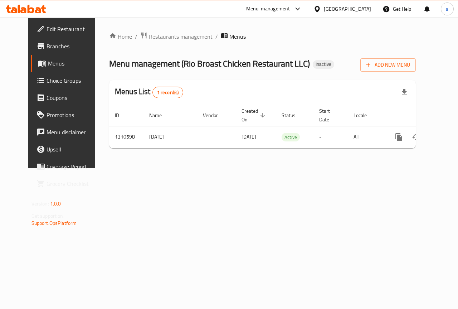
click at [217, 168] on div "Home / Restaurants management / Menus Menu management ( Rio Broast Chicken Rest…" at bounding box center [262, 93] width 335 height 151
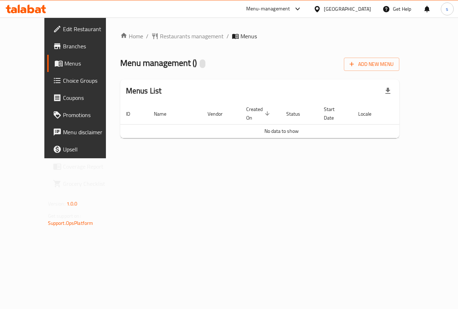
click at [205, 157] on div "Home / Restaurants management / Menus Menu management ( ) Add New Menu Menus Li…" at bounding box center [260, 88] width 308 height 141
click at [64, 63] on span "Menus" at bounding box center [89, 63] width 51 height 9
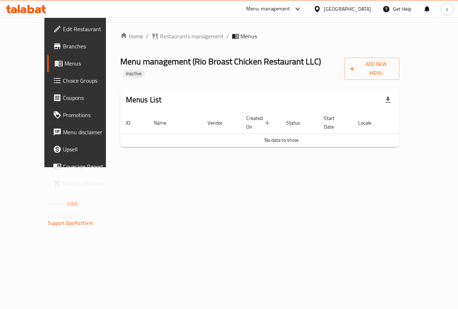
click at [133, 167] on div "Home / Restaurants management / Menus Menu management ( Rio Broast Chicken Rest…" at bounding box center [260, 93] width 308 height 150
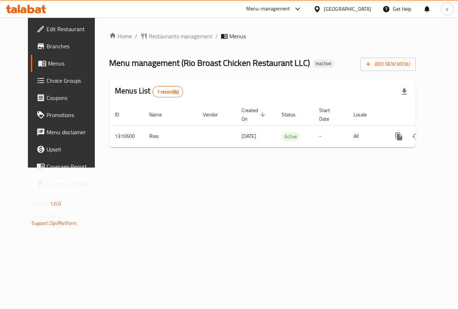
click at [210, 162] on div "Home / Restaurants management / Menus Menu management ( Rio Broast Chicken Rest…" at bounding box center [262, 93] width 335 height 150
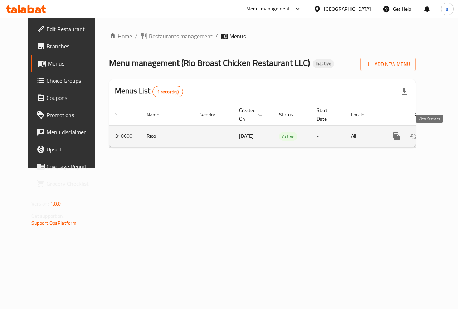
click at [439, 136] on link "enhanced table" at bounding box center [447, 136] width 17 height 17
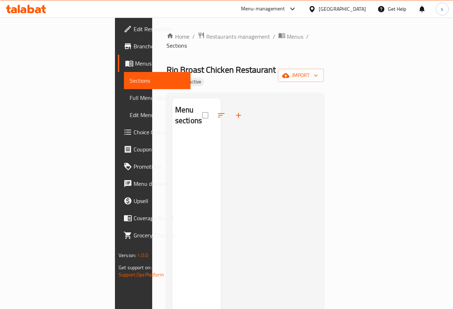
click at [135, 63] on span "Menus" at bounding box center [160, 63] width 50 height 9
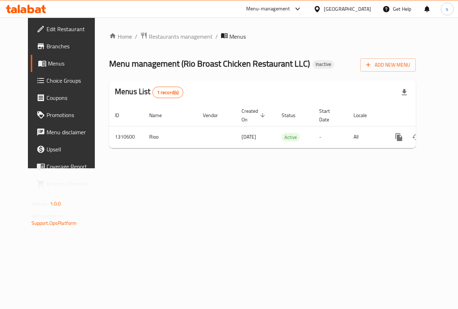
click at [188, 168] on div "Home / Restaurants management / Menus Menu management ( Rio Broast Chicken Rest…" at bounding box center [262, 93] width 335 height 151
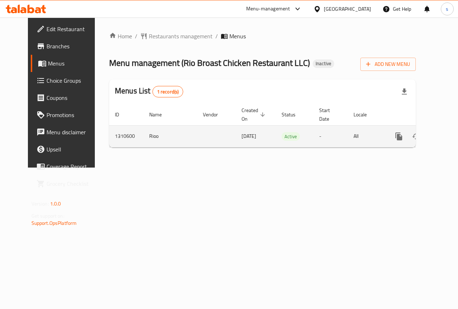
click at [446, 138] on icon "enhanced table" at bounding box center [450, 136] width 9 height 9
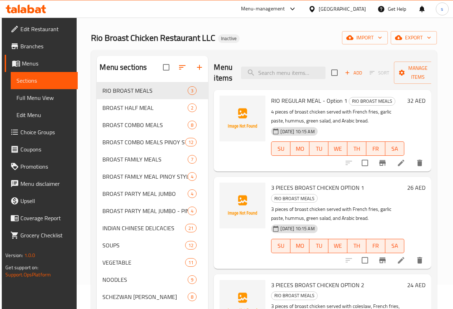
scroll to position [16, 0]
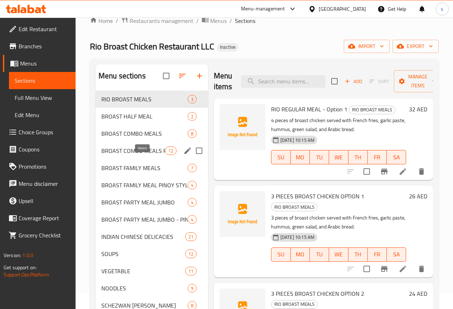
click at [165, 154] on span "12" at bounding box center [170, 150] width 11 height 7
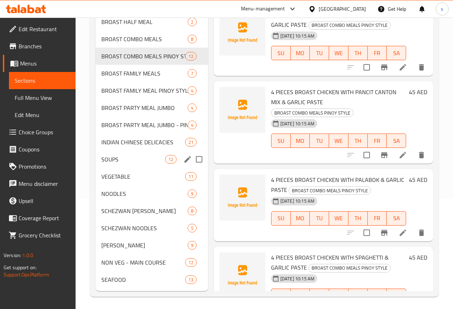
scroll to position [123, 0]
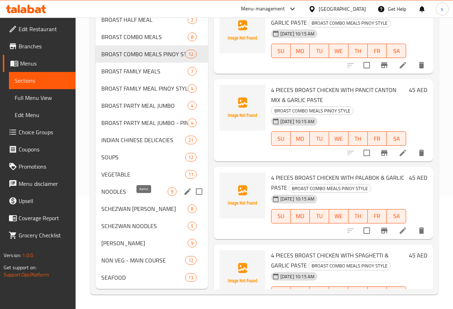
drag, startPoint x: 139, startPoint y: 192, endPoint x: 162, endPoint y: 203, distance: 25.4
click at [138, 192] on div "NOODLES 9" at bounding box center [152, 191] width 112 height 17
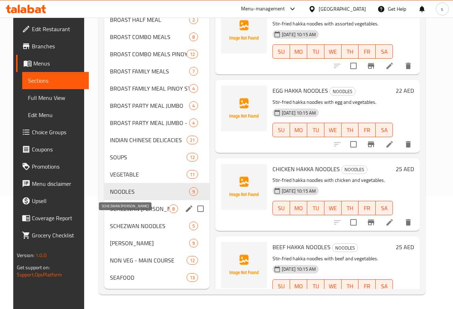
click at [117, 208] on span "SCHEZWAN FRIED RICE" at bounding box center [139, 208] width 59 height 9
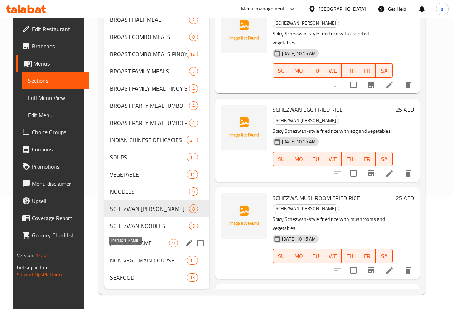
click at [130, 246] on span "FRIED RICE" at bounding box center [139, 243] width 59 height 9
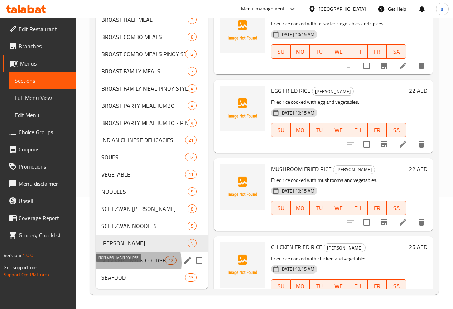
click at [124, 263] on span "NON VEG - MAIN COURSE" at bounding box center [133, 260] width 64 height 9
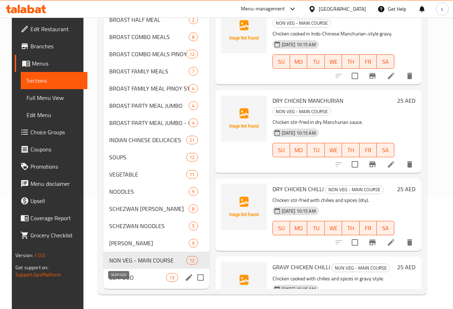
click at [125, 281] on span "SEAFOOD" at bounding box center [137, 277] width 57 height 9
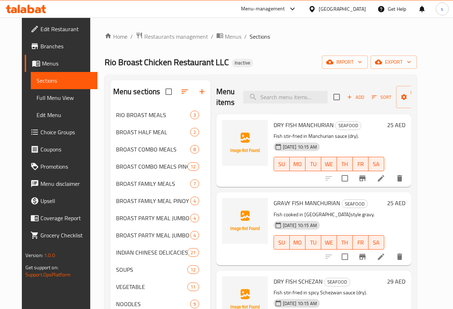
click at [221, 77] on div "Menu sections RIO BROAST MEALS 3 BROAST HALF MEAL 2 BROAST COMBO MEALS 8 BROAST…" at bounding box center [260, 240] width 312 height 332
click at [46, 101] on span "Full Menu View" at bounding box center [64, 97] width 55 height 9
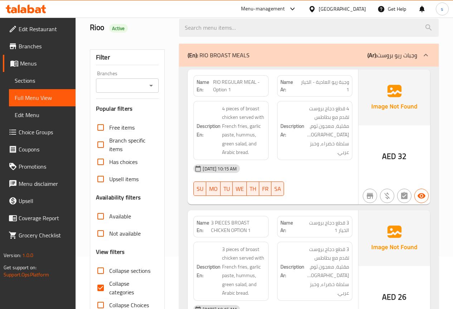
scroll to position [107, 0]
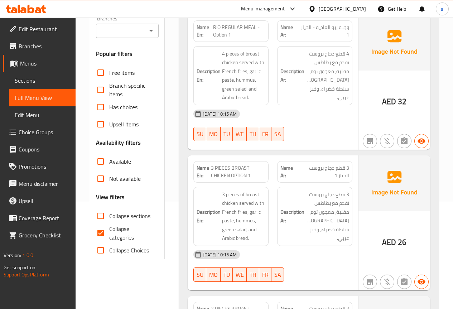
click at [103, 232] on input "Collapse categories" at bounding box center [100, 232] width 17 height 17
checkbox input "false"
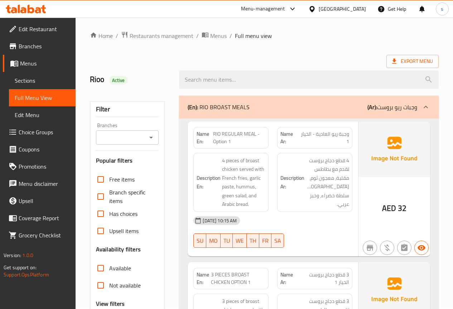
scroll to position [0, 0]
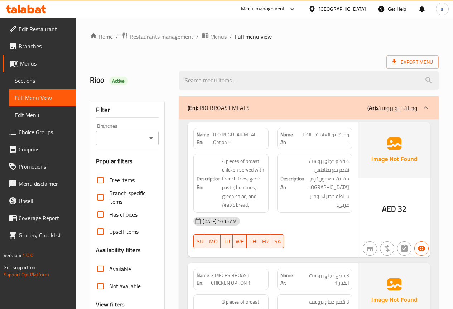
click at [48, 133] on span "Choice Groups" at bounding box center [44, 132] width 51 height 9
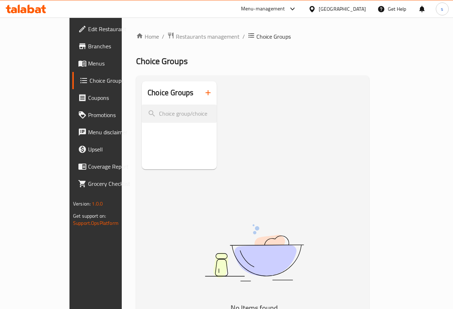
click at [204, 92] on icon "button" at bounding box center [208, 92] width 9 height 9
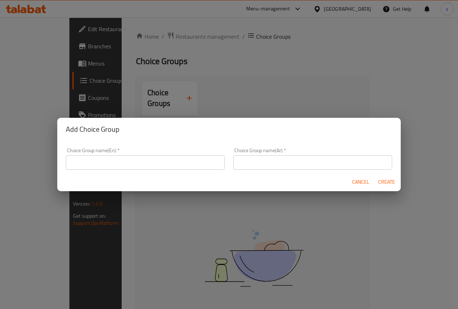
click at [174, 161] on input "text" at bounding box center [145, 162] width 159 height 14
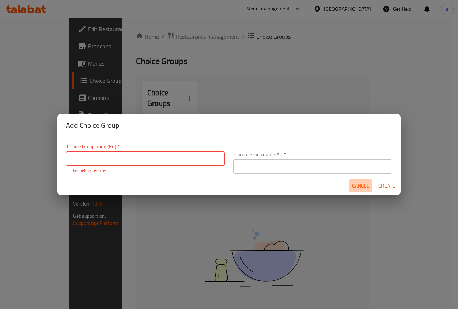
click at [356, 186] on span "Cancel" at bounding box center [360, 185] width 17 height 9
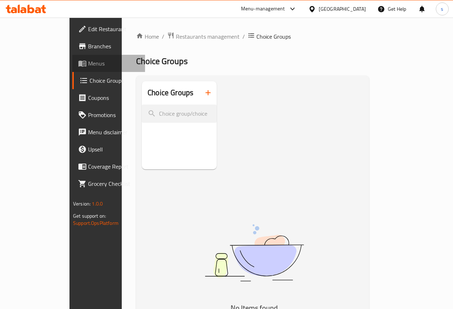
click at [88, 67] on span "Menus" at bounding box center [113, 63] width 51 height 9
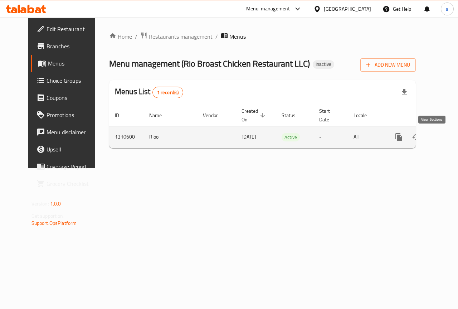
click at [446, 135] on icon "enhanced table" at bounding box center [450, 137] width 9 height 9
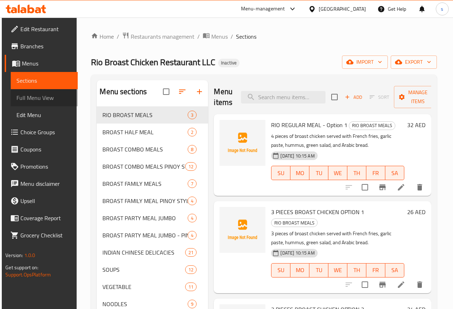
click at [42, 101] on span "Full Menu View" at bounding box center [43, 97] width 55 height 9
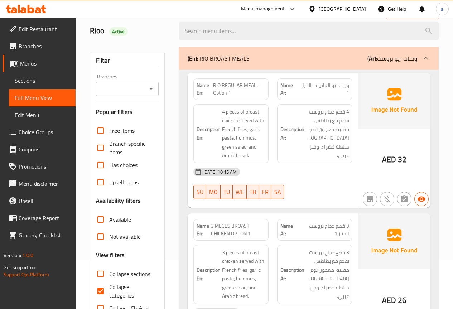
scroll to position [143, 0]
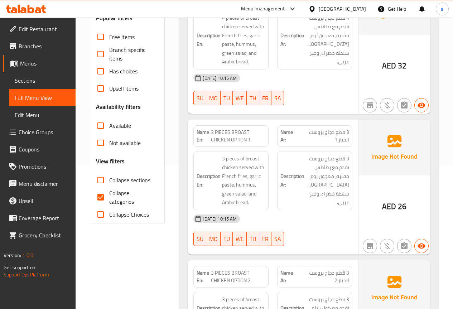
drag, startPoint x: 110, startPoint y: 198, endPoint x: 120, endPoint y: 196, distance: 9.7
click at [110, 198] on span "Collapse categories" at bounding box center [131, 197] width 44 height 17
click at [109, 198] on input "Collapse categories" at bounding box center [100, 197] width 17 height 17
checkbox input "false"
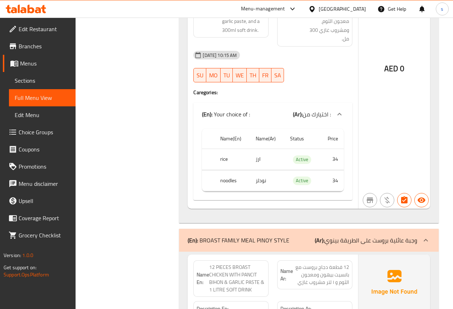
scroll to position [0, 0]
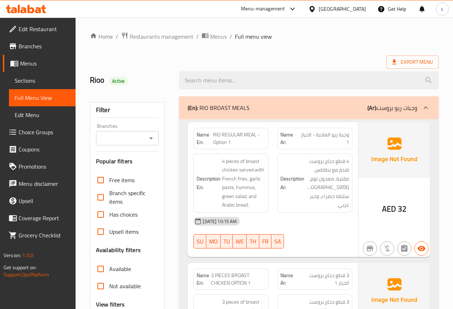
click at [219, 70] on div at bounding box center [309, 80] width 268 height 27
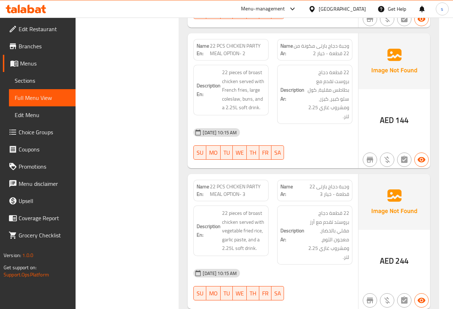
scroll to position [5139, 0]
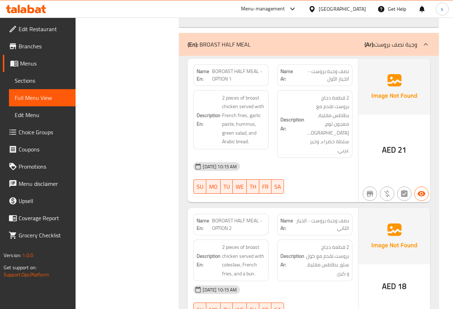
scroll to position [335, 0]
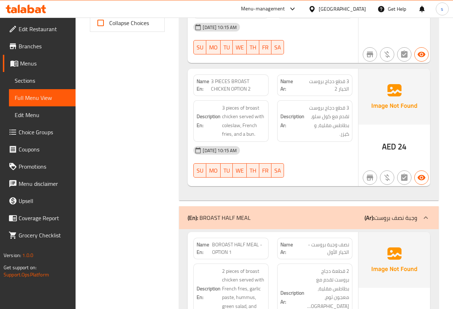
click at [38, 10] on icon at bounding box center [38, 10] width 6 height 6
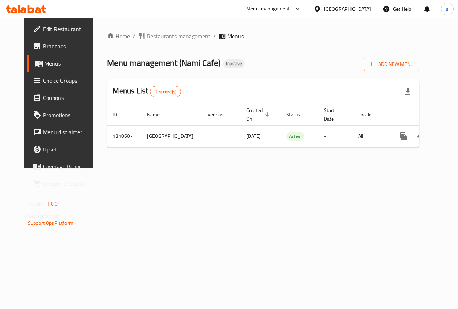
drag, startPoint x: 274, startPoint y: 217, endPoint x: 214, endPoint y: 191, distance: 65.6
click at [274, 167] on div "Home / Restaurants management / Menus Menu management ( Nami Cafe ) Inactive Ad…" at bounding box center [263, 93] width 341 height 150
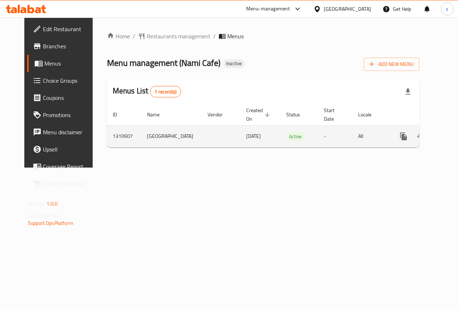
drag, startPoint x: 173, startPoint y: 157, endPoint x: 307, endPoint y: 146, distance: 133.9
click at [307, 146] on tr "[GEOGRAPHIC_DATA] [DATE] Active - All" at bounding box center [288, 136] width 363 height 22
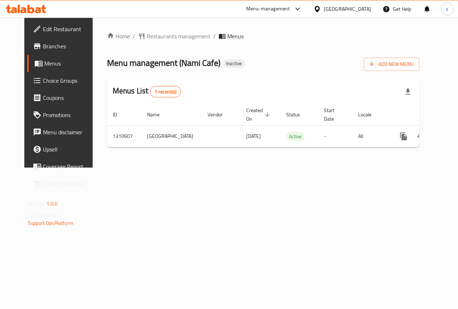
click at [282, 153] on div "Home / Restaurants management / Menus Menu management ( Nami Cafe ) Inactive Ad…" at bounding box center [263, 92] width 312 height 121
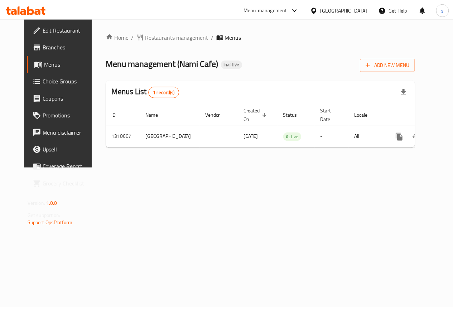
scroll to position [0, 3]
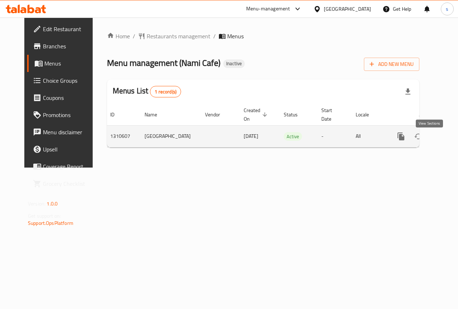
click at [444, 135] on link "enhanced table" at bounding box center [452, 136] width 17 height 17
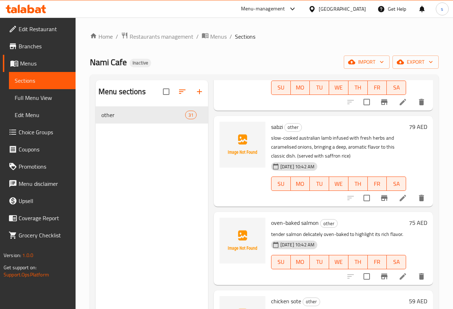
scroll to position [358, 0]
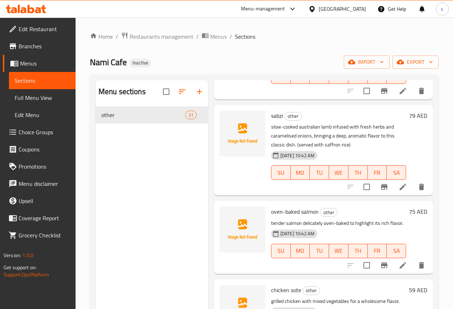
click at [142, 170] on div "Menu sections other 31" at bounding box center [152, 234] width 112 height 309
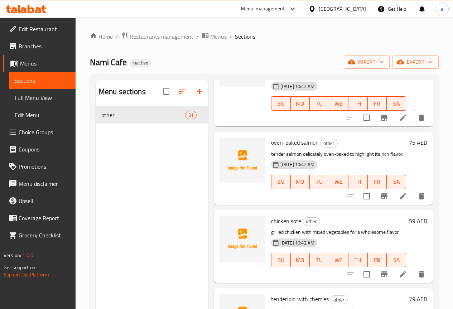
scroll to position [429, 0]
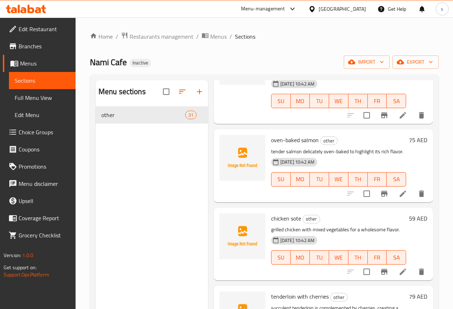
click at [162, 185] on div "Menu sections other 31" at bounding box center [152, 234] width 112 height 309
drag, startPoint x: 131, startPoint y: 174, endPoint x: 126, endPoint y: 170, distance: 6.6
click at [128, 171] on div "Menu sections other 31" at bounding box center [152, 234] width 112 height 309
click at [42, 57] on link "Menus" at bounding box center [39, 63] width 73 height 17
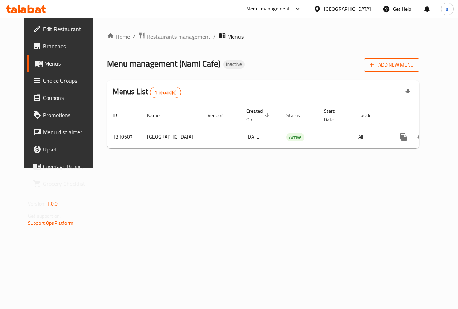
click at [409, 70] on button "Add New Menu" at bounding box center [391, 64] width 55 height 13
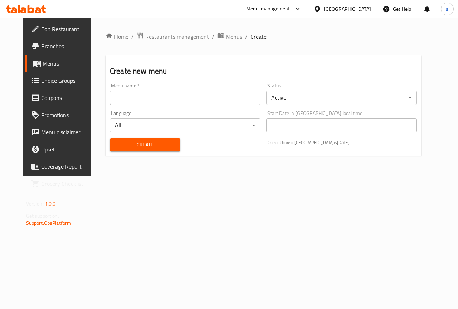
click at [189, 104] on input "text" at bounding box center [185, 98] width 151 height 14
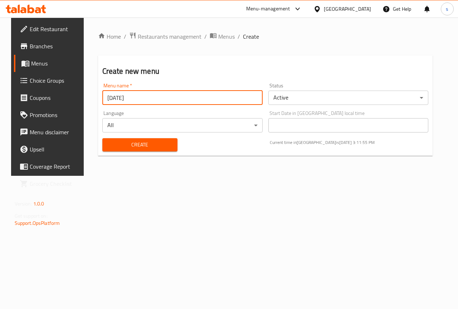
type input "[DATE]"
click at [102, 138] on button "Create" at bounding box center [139, 144] width 75 height 13
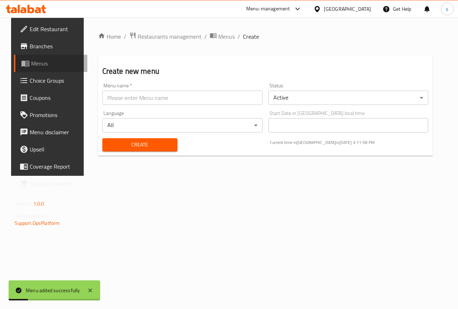
click at [34, 68] on span "Menus" at bounding box center [56, 63] width 51 height 9
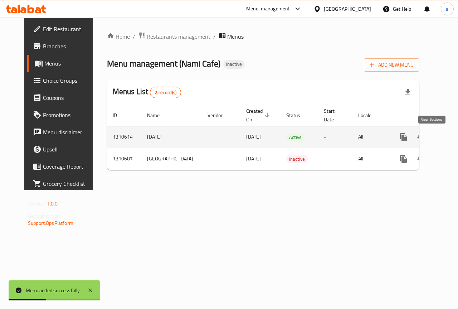
click at [451, 139] on icon "enhanced table" at bounding box center [455, 137] width 9 height 9
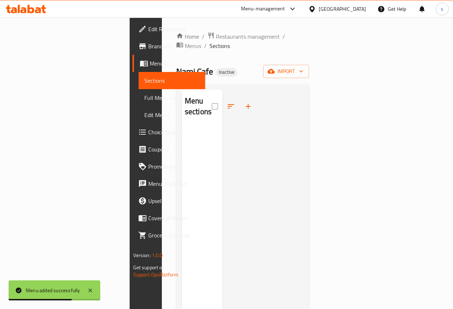
click at [303, 91] on div at bounding box center [262, 243] width 81 height 309
